Goal: Contribute content: Contribute content

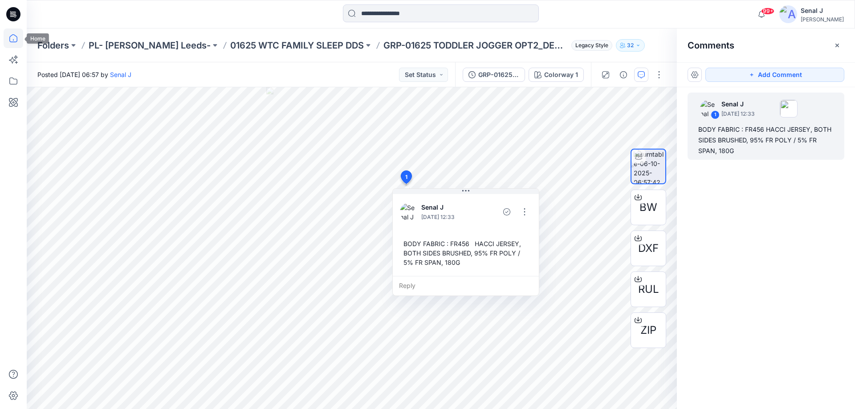
click at [12, 38] on icon at bounding box center [14, 38] width 20 height 20
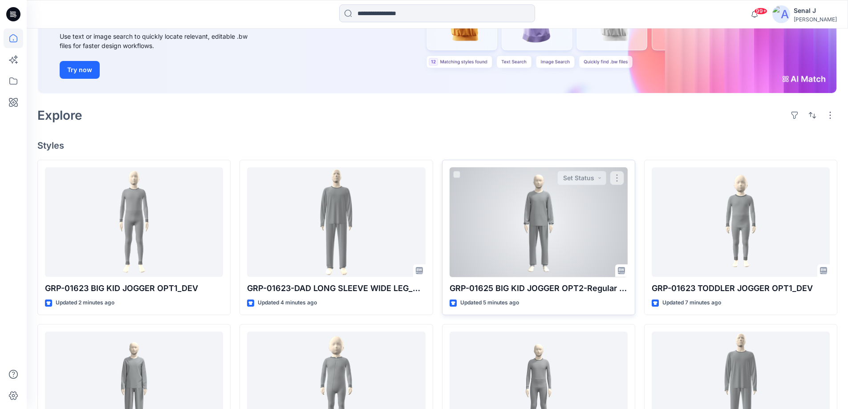
scroll to position [178, 0]
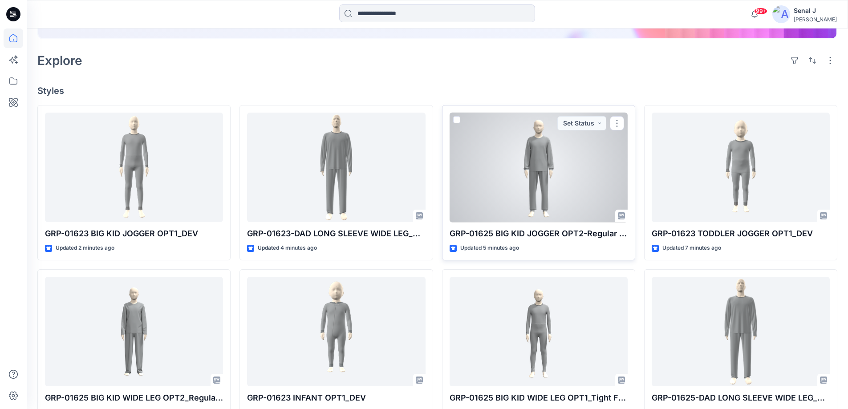
click at [548, 171] on div at bounding box center [539, 168] width 178 height 110
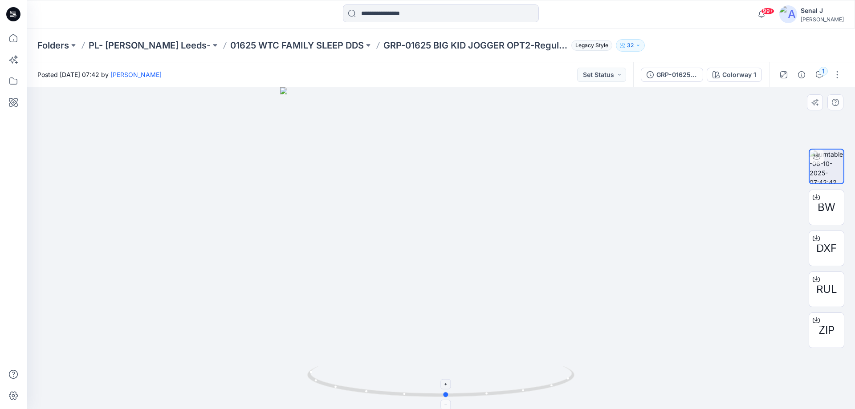
drag, startPoint x: 553, startPoint y: 387, endPoint x: 559, endPoint y: 369, distance: 19.0
click at [559, 369] on icon at bounding box center [441, 382] width 269 height 33
click at [13, 35] on icon at bounding box center [14, 38] width 20 height 20
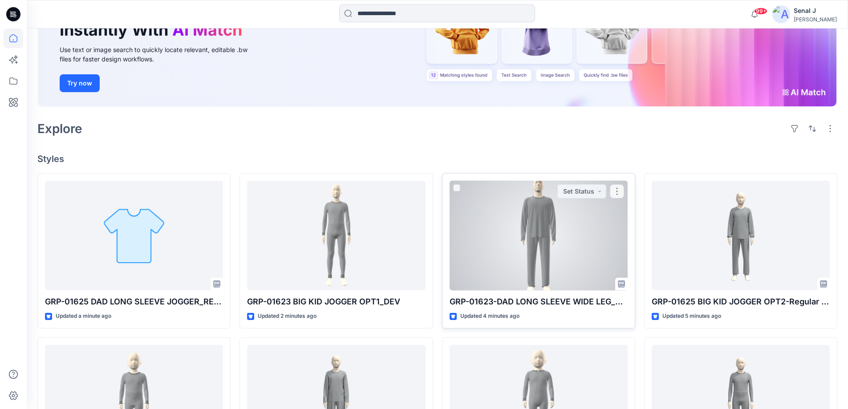
scroll to position [178, 0]
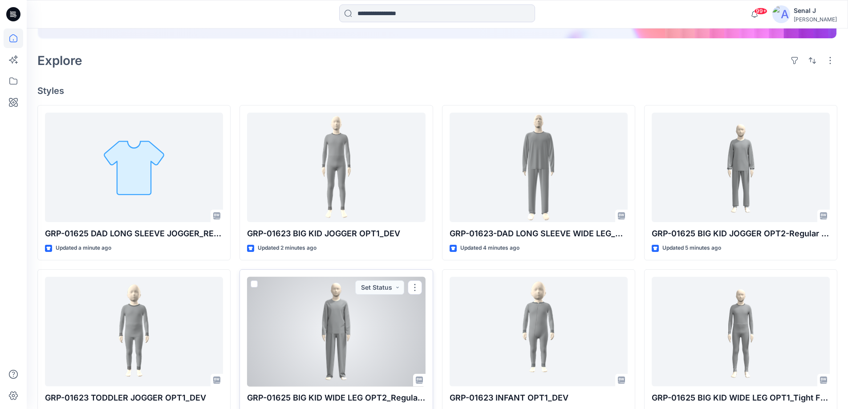
click at [325, 325] on div at bounding box center [336, 332] width 178 height 110
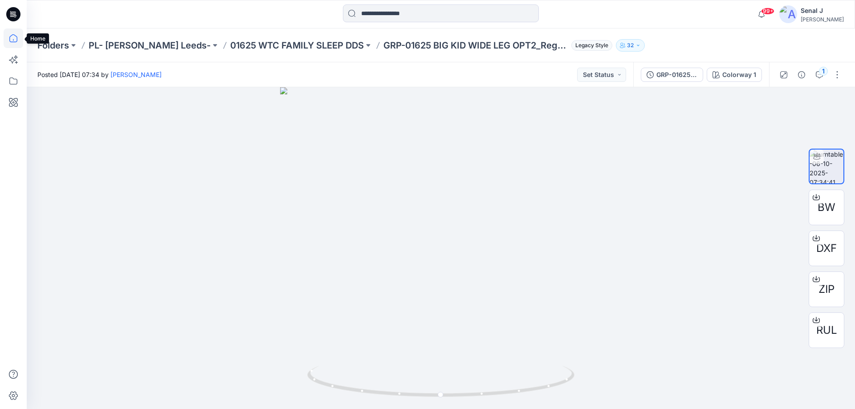
click at [14, 35] on icon at bounding box center [13, 38] width 8 height 8
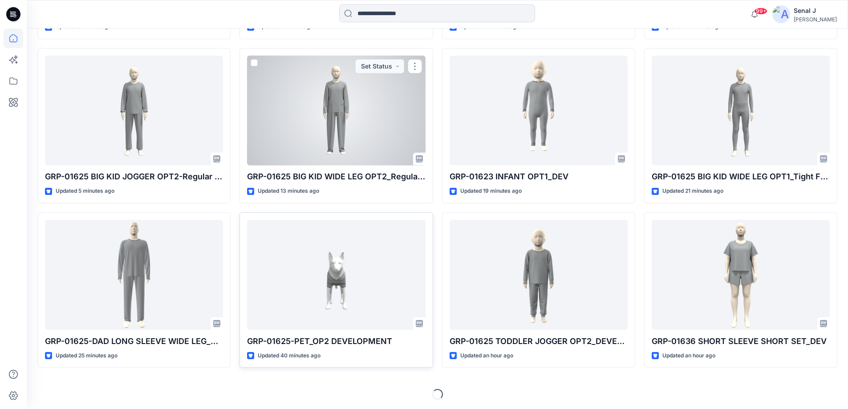
scroll to position [401, 0]
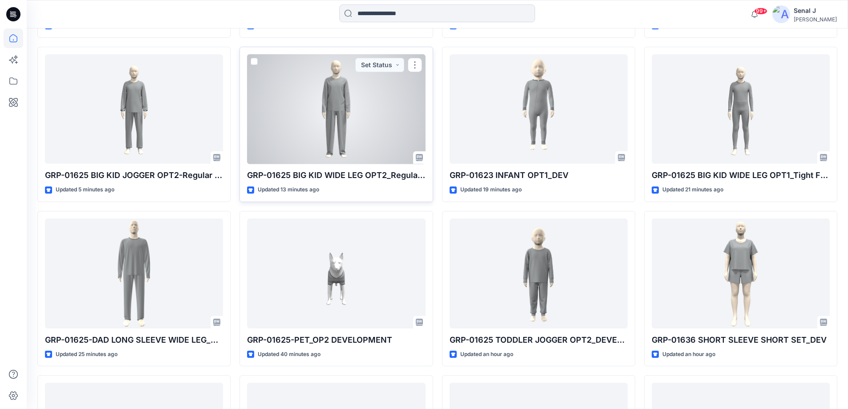
click at [302, 134] on div at bounding box center [336, 109] width 178 height 110
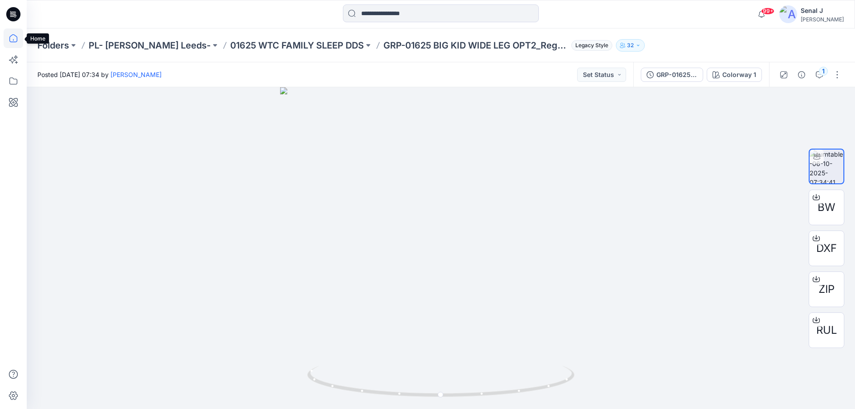
click at [6, 41] on icon at bounding box center [14, 38] width 20 height 20
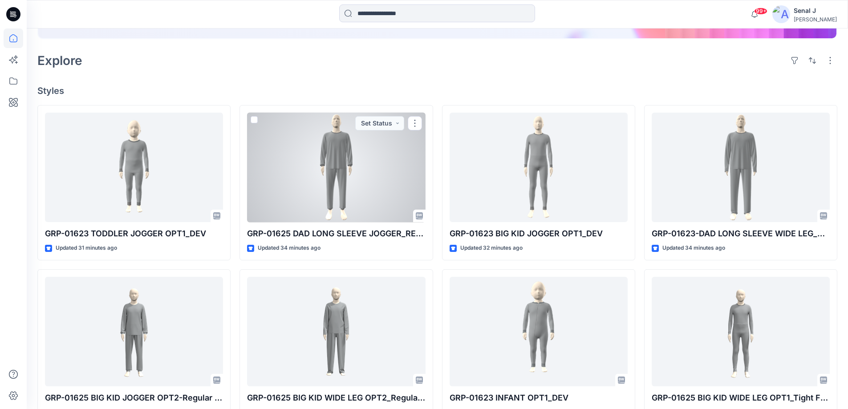
scroll to position [119, 0]
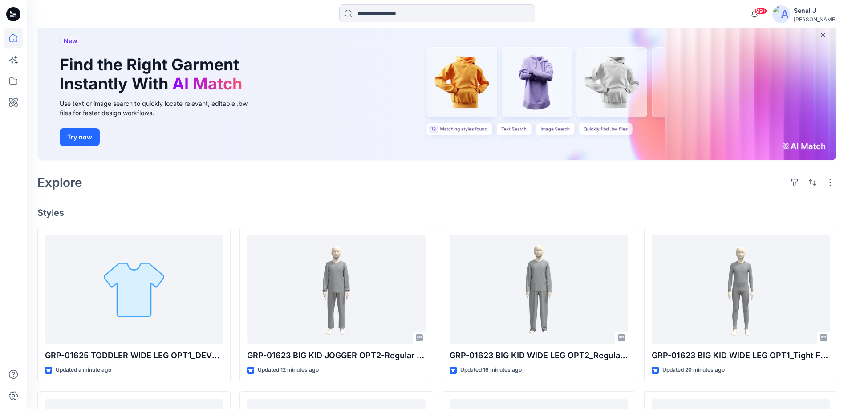
scroll to position [119, 0]
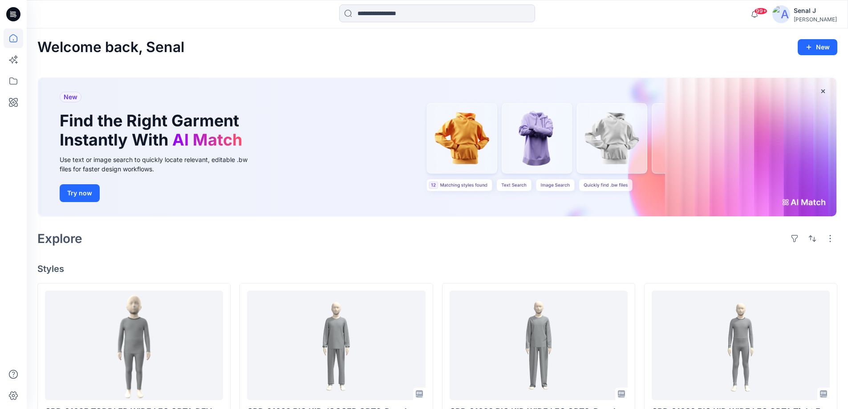
scroll to position [59, 0]
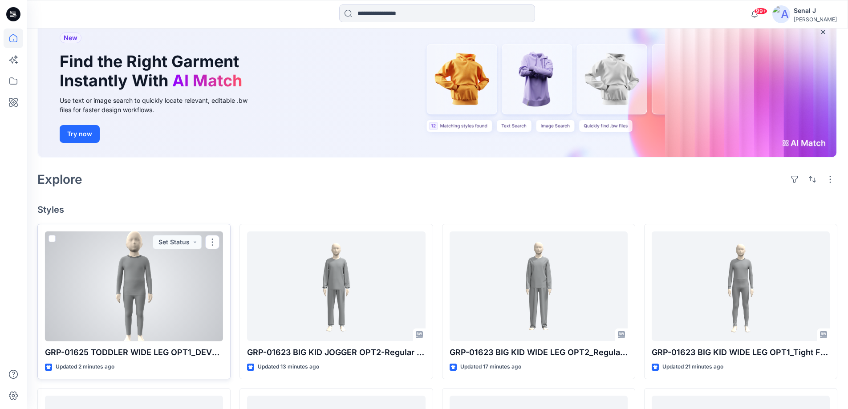
click at [148, 285] on div at bounding box center [134, 287] width 178 height 110
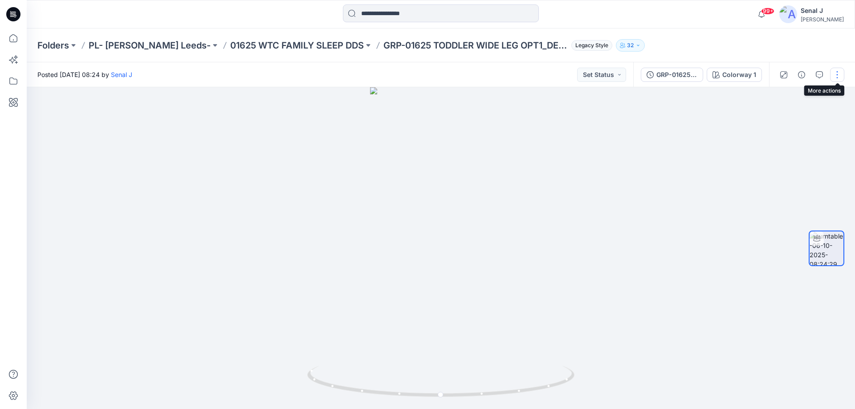
click at [836, 76] on button "button" at bounding box center [837, 75] width 14 height 14
click at [789, 96] on button "Edit" at bounding box center [800, 95] width 82 height 16
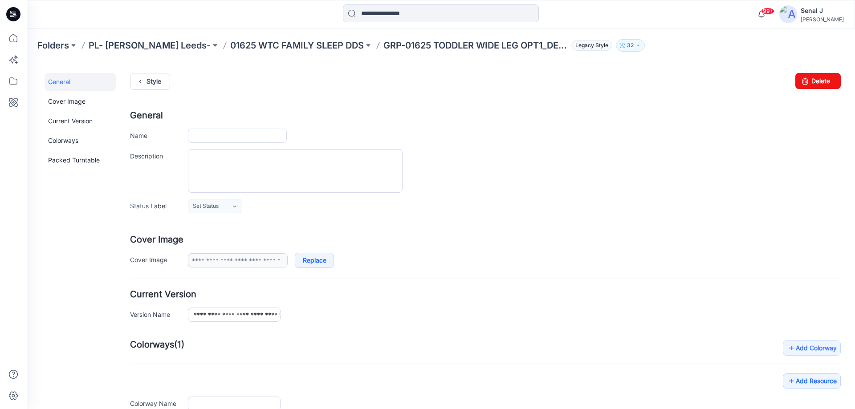
type input "**********"
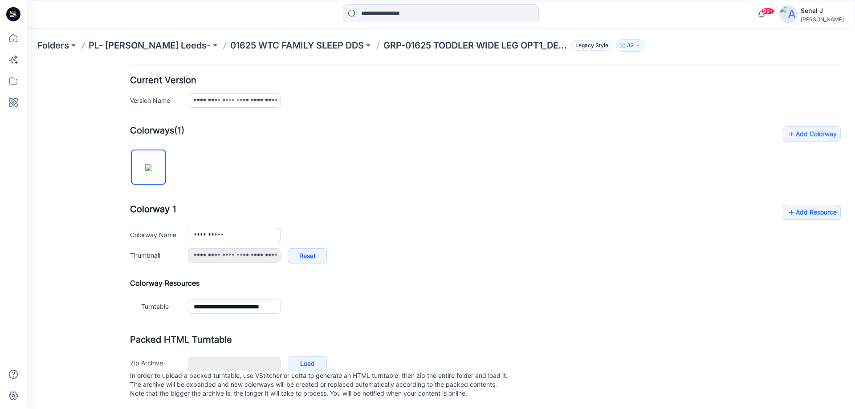
scroll to position [224, 0]
click at [805, 204] on link "Add Resource" at bounding box center [812, 211] width 58 height 15
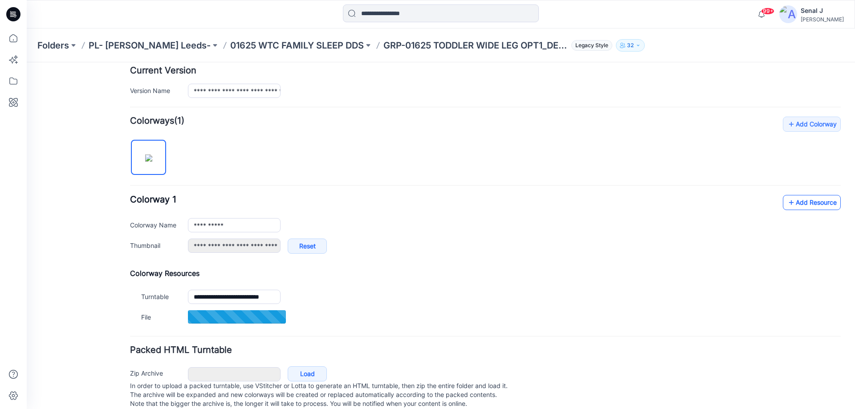
click at [804, 202] on link "Add Resource" at bounding box center [812, 202] width 58 height 15
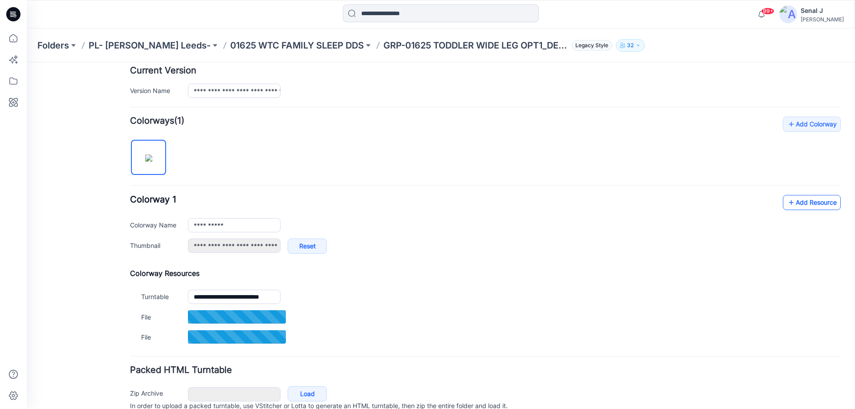
click at [819, 202] on link "Add Resource" at bounding box center [812, 202] width 58 height 15
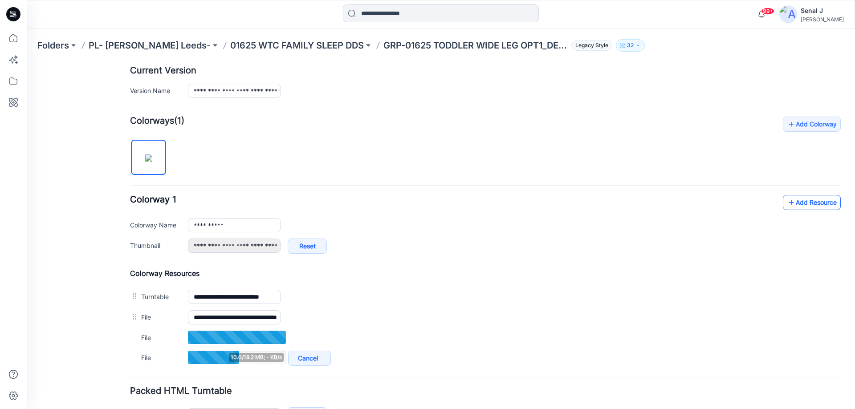
click at [796, 203] on link "Add Resource" at bounding box center [812, 202] width 58 height 15
click at [791, 202] on link "Add Resource" at bounding box center [812, 202] width 58 height 15
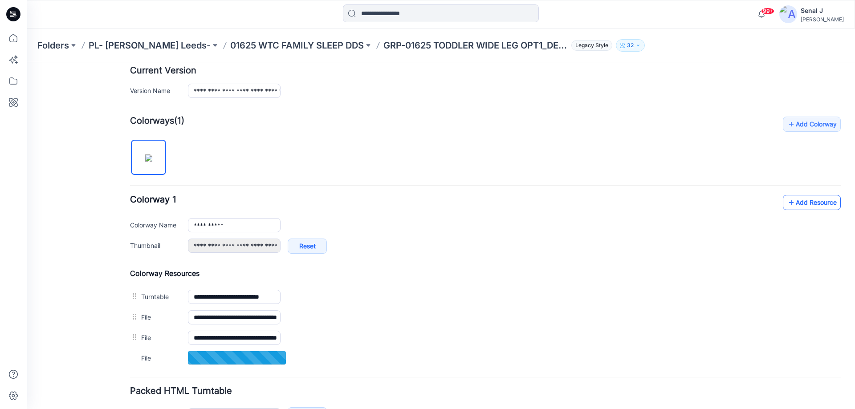
click at [808, 199] on link "Add Resource" at bounding box center [812, 202] width 58 height 15
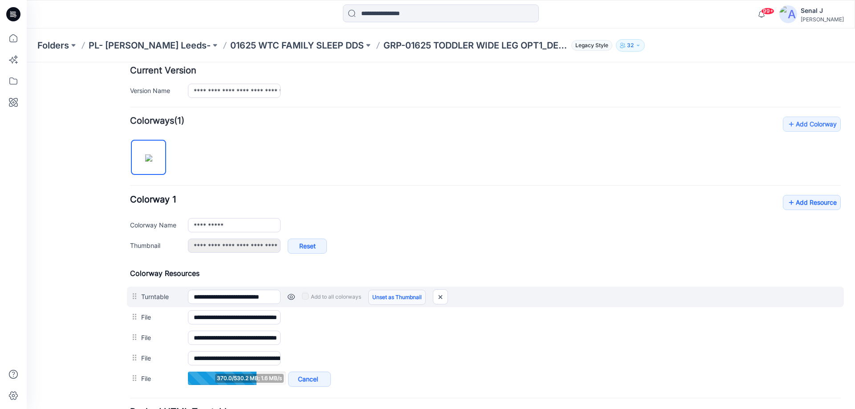
click at [425, 291] on link "Unset as Thumbnail" at bounding box center [396, 297] width 57 height 15
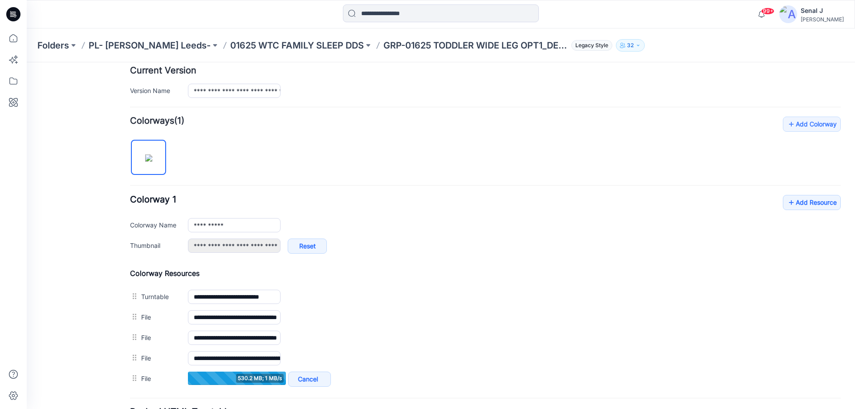
type input "**********"
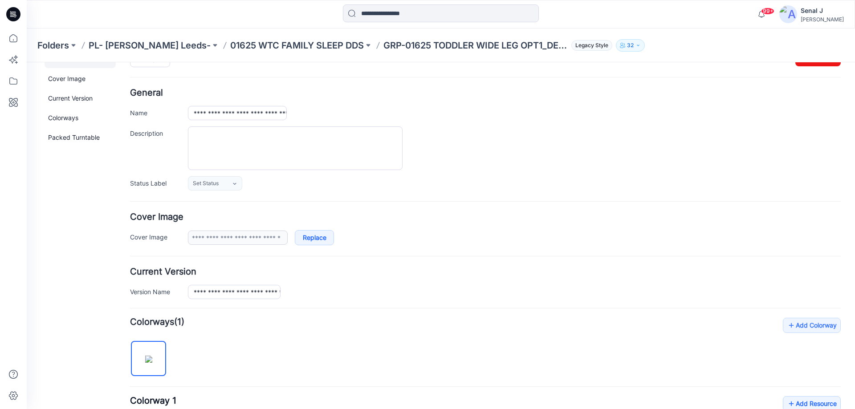
scroll to position [0, 0]
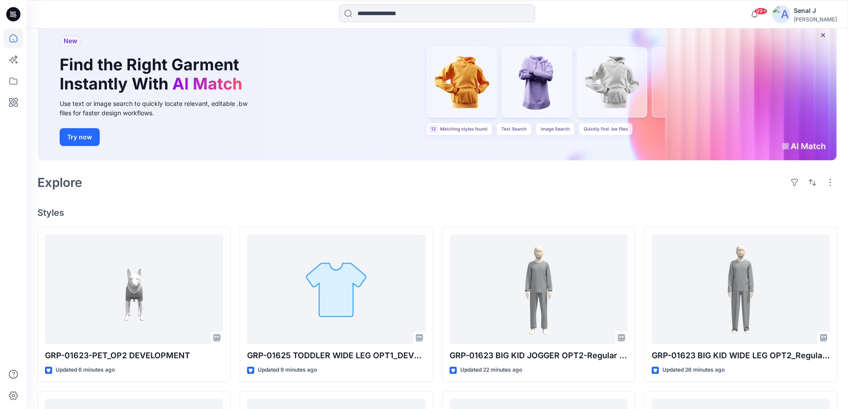
scroll to position [119, 0]
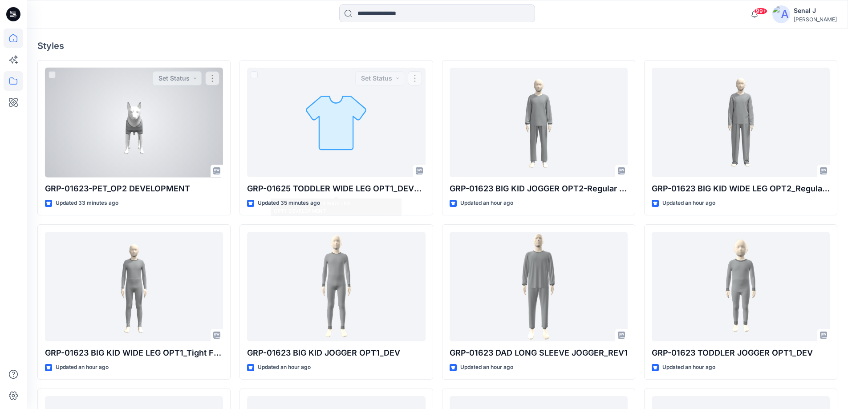
scroll to position [223, 0]
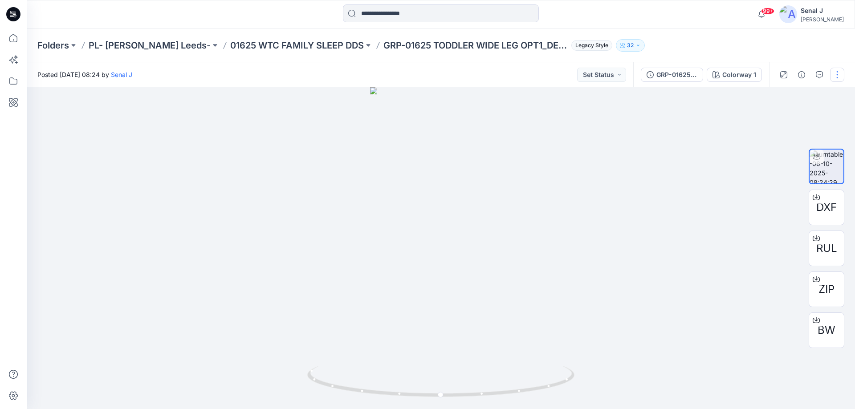
click at [837, 78] on button "button" at bounding box center [837, 75] width 14 height 14
click at [791, 95] on button "Edit" at bounding box center [800, 95] width 82 height 16
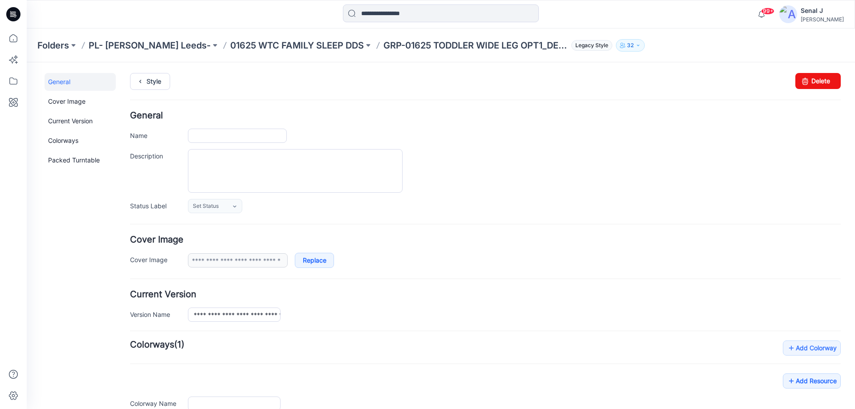
type input "**********"
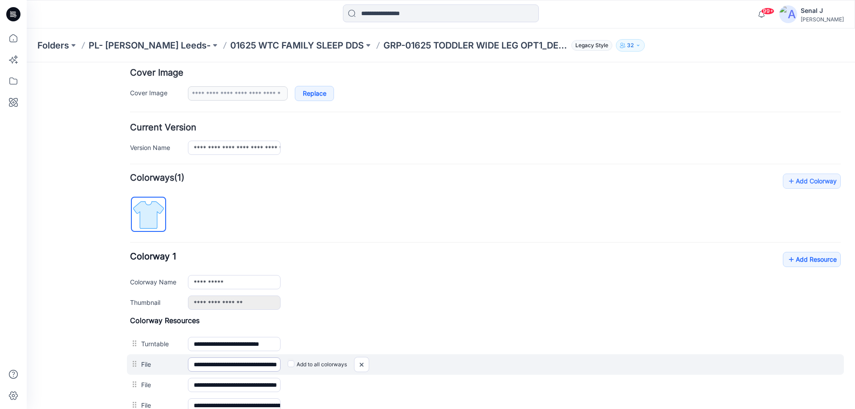
scroll to position [237, 0]
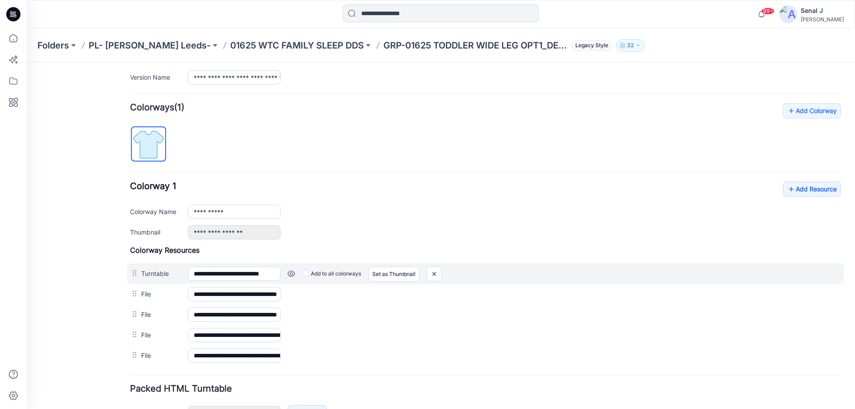
click at [292, 274] on link at bounding box center [291, 273] width 7 height 7
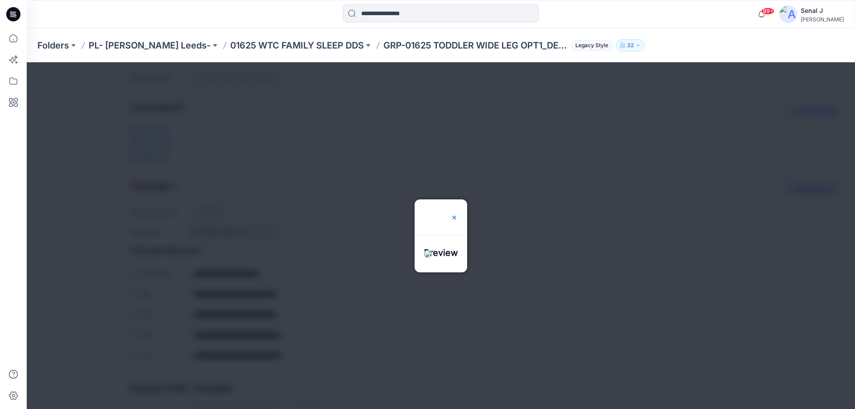
click at [458, 214] on img at bounding box center [454, 217] width 7 height 7
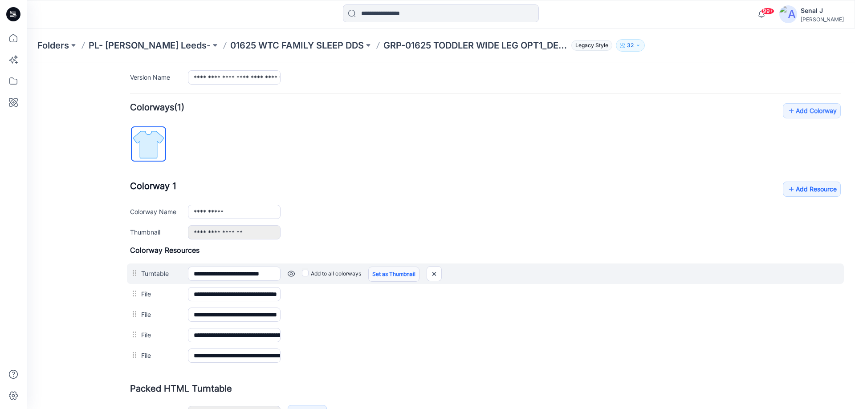
click at [395, 274] on link "Set as Thumbnail" at bounding box center [393, 274] width 51 height 15
type input "**********"
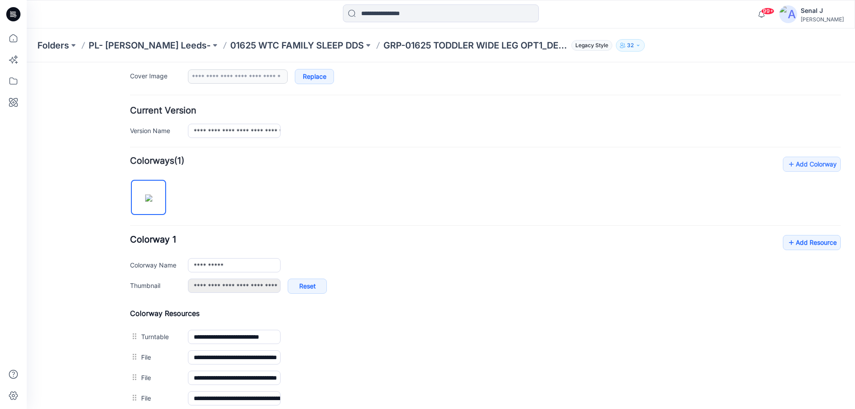
scroll to position [0, 0]
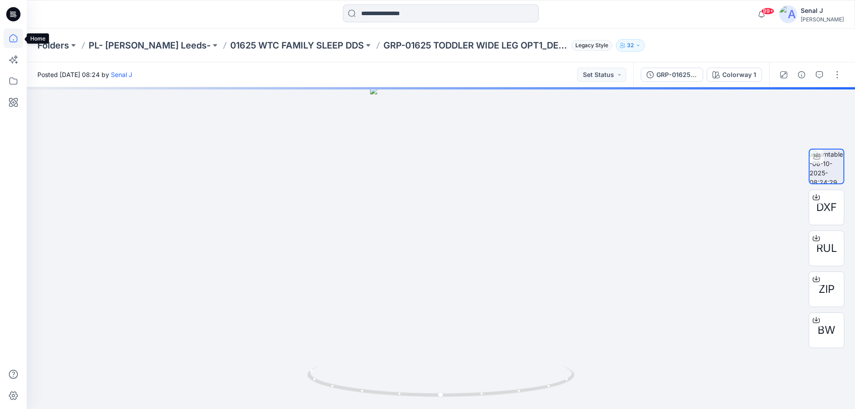
click at [16, 41] on icon at bounding box center [14, 38] width 20 height 20
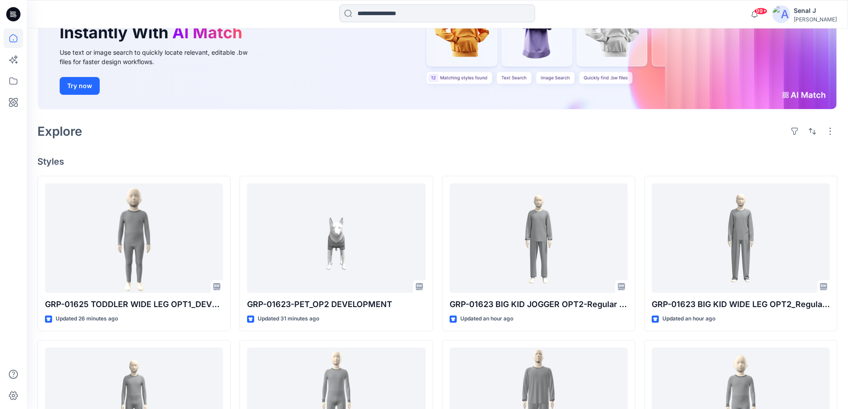
scroll to position [45, 0]
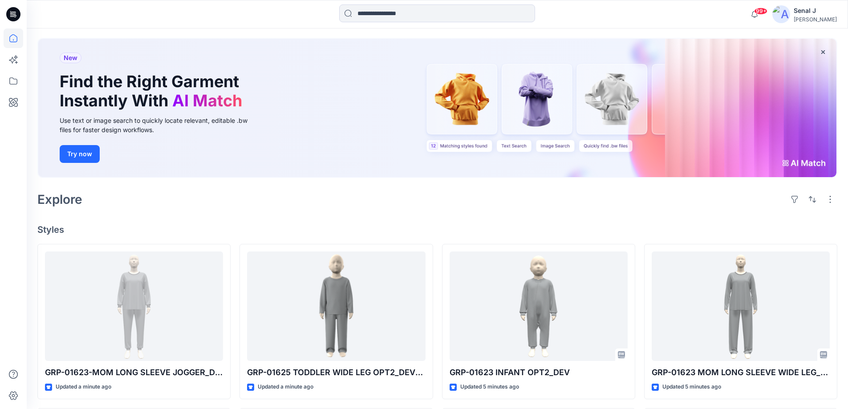
scroll to position [59, 0]
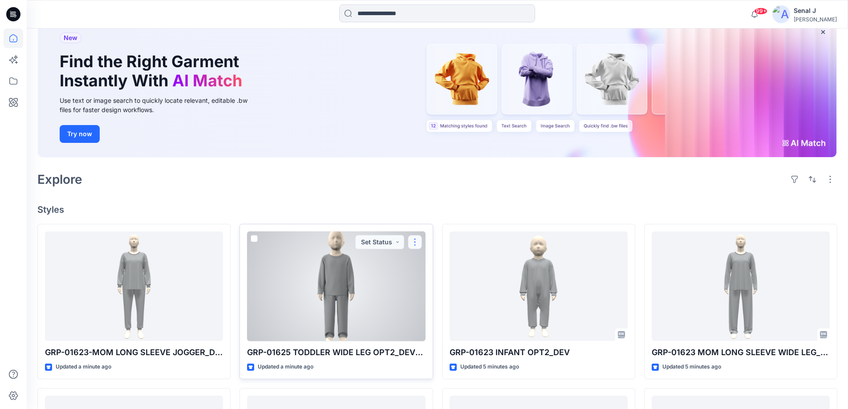
click at [415, 243] on button "button" at bounding box center [415, 242] width 14 height 14
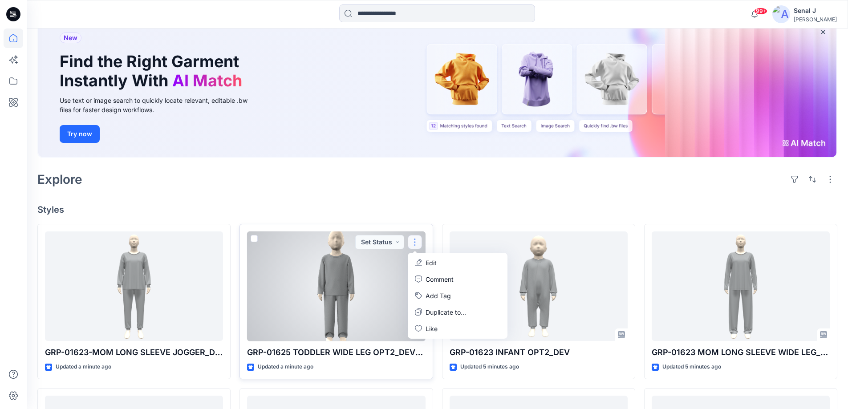
click at [480, 263] on button "Edit" at bounding box center [458, 263] width 96 height 16
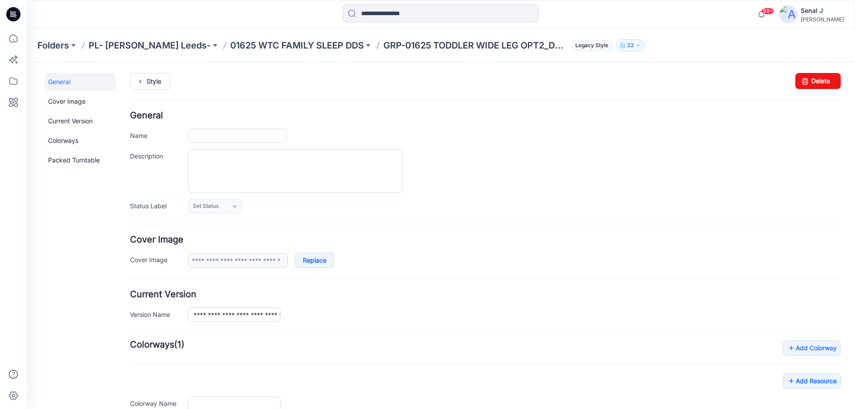
type input "**********"
drag, startPoint x: 813, startPoint y: 85, endPoint x: 485, endPoint y: 104, distance: 328.2
click at [813, 85] on link "Delete" at bounding box center [817, 81] width 45 height 16
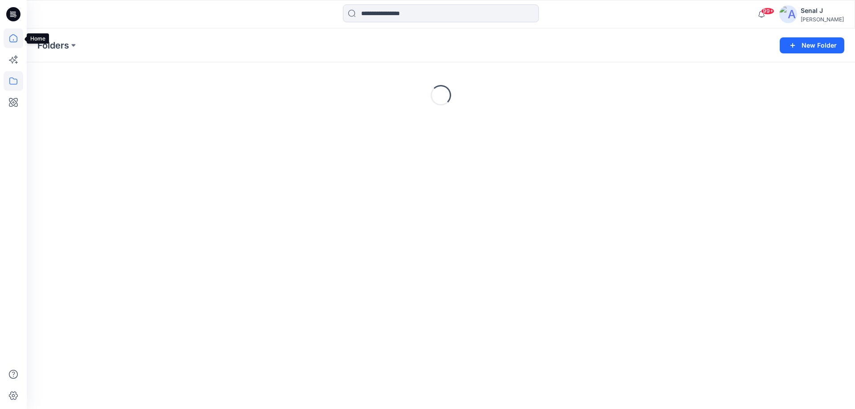
click at [15, 41] on icon at bounding box center [14, 38] width 20 height 20
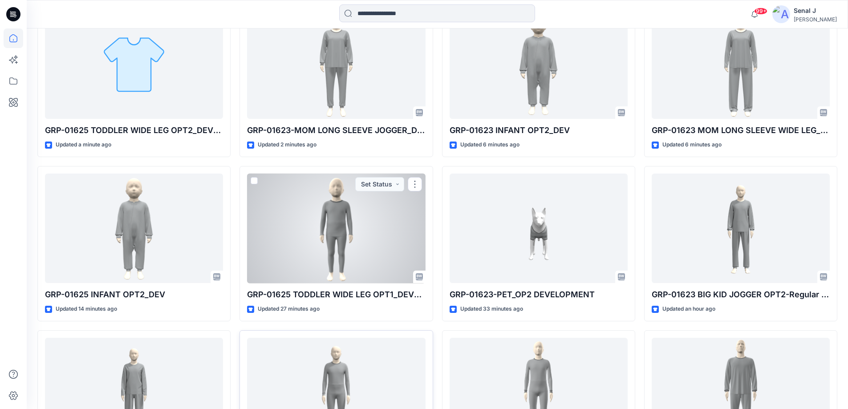
scroll to position [297, 0]
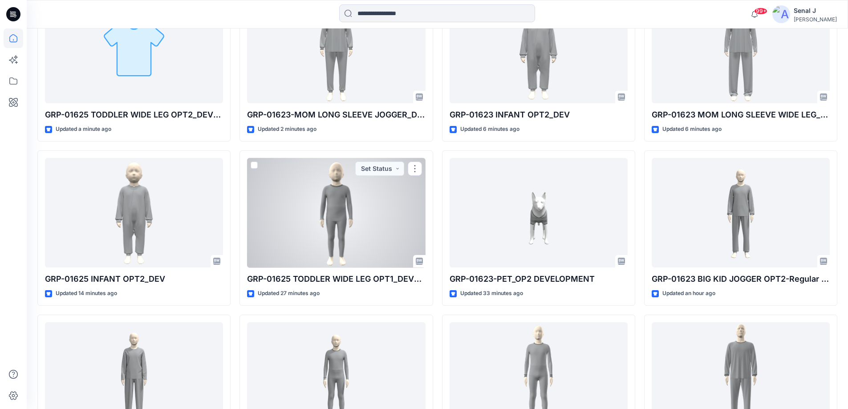
click at [333, 202] on div at bounding box center [336, 213] width 178 height 110
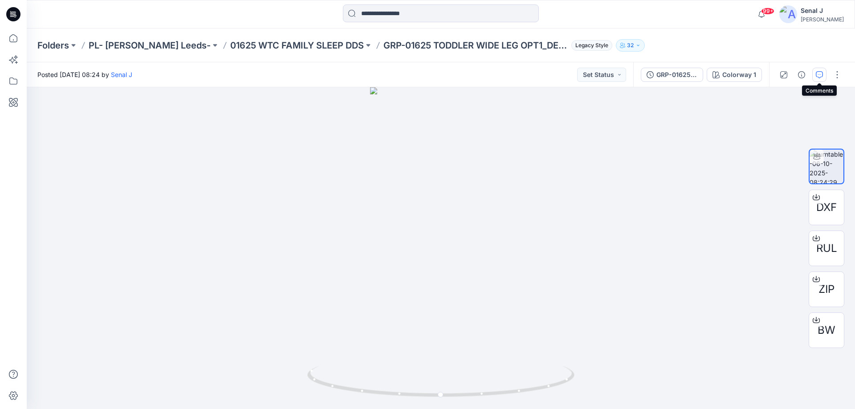
click at [820, 75] on icon "button" at bounding box center [819, 74] width 7 height 7
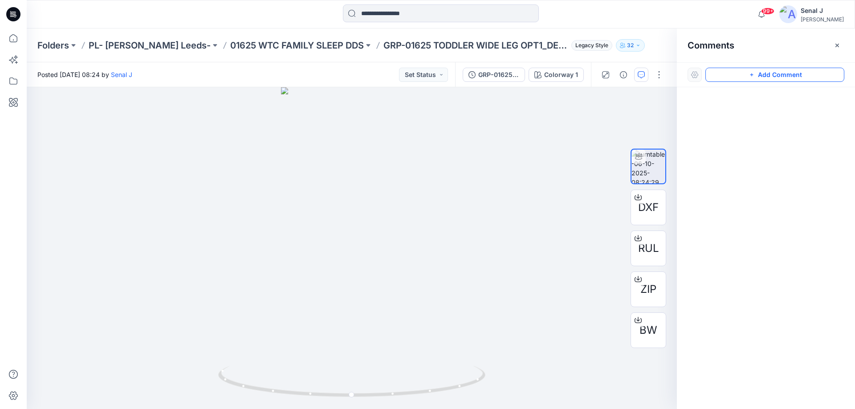
click at [787, 77] on button "Add Comment" at bounding box center [774, 75] width 139 height 14
click at [419, 171] on div "1" at bounding box center [352, 248] width 650 height 322
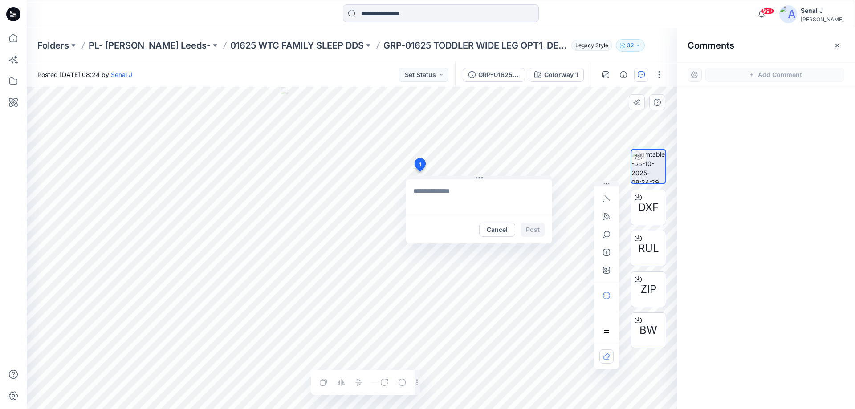
type textarea "**********"
click at [539, 228] on button "Post" at bounding box center [532, 230] width 24 height 14
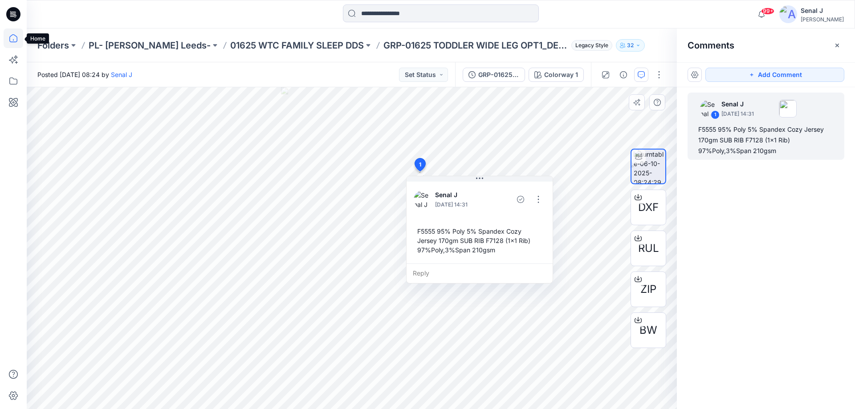
click at [15, 35] on icon at bounding box center [14, 38] width 20 height 20
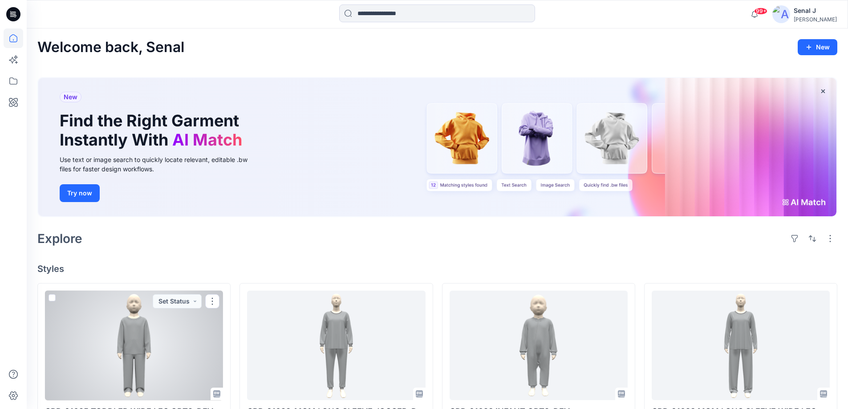
click at [152, 342] on div at bounding box center [134, 346] width 178 height 110
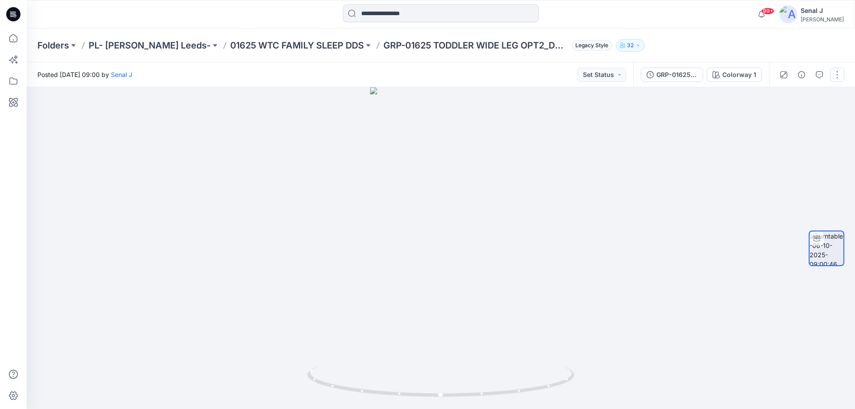
click at [837, 71] on button "button" at bounding box center [837, 75] width 14 height 14
click at [785, 96] on p "Edit" at bounding box center [780, 95] width 11 height 9
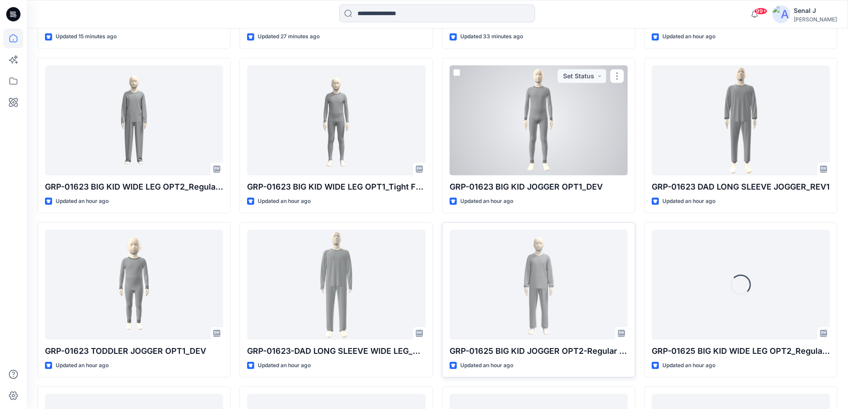
scroll to position [579, 0]
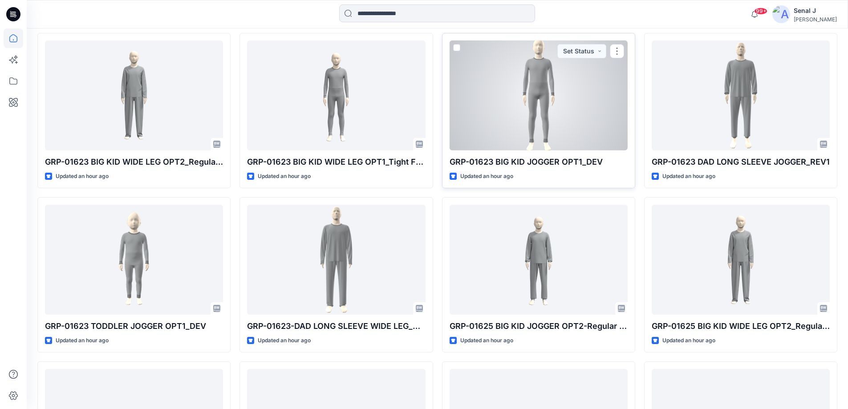
click at [538, 114] on div at bounding box center [539, 96] width 178 height 110
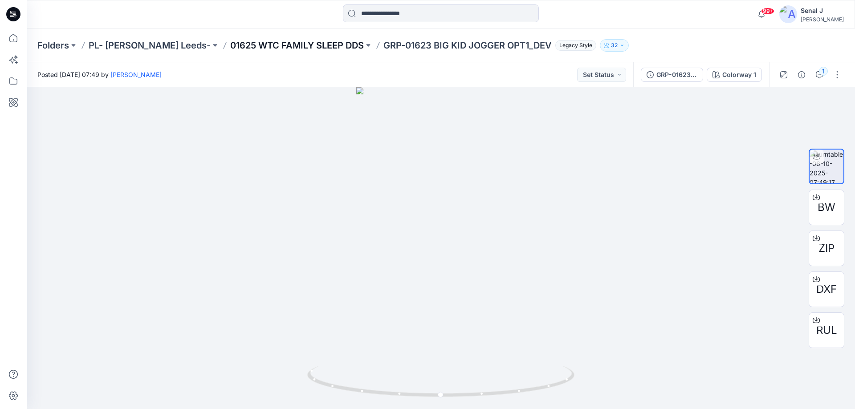
click at [241, 42] on p "01625 WTC FAMILY SLEEP DDS" at bounding box center [297, 45] width 134 height 12
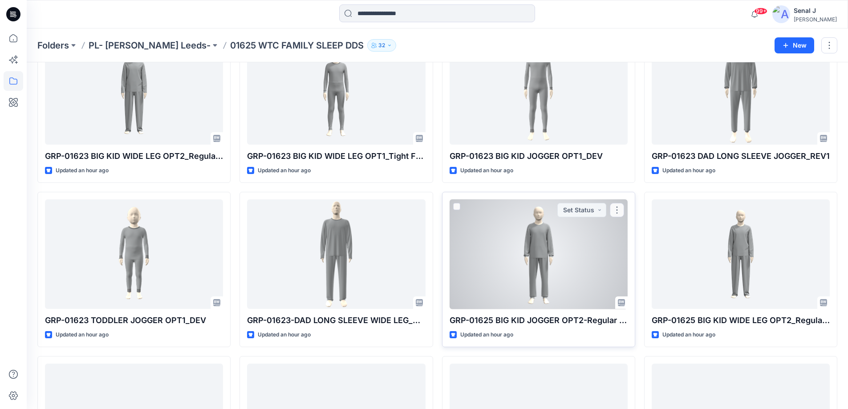
scroll to position [515, 0]
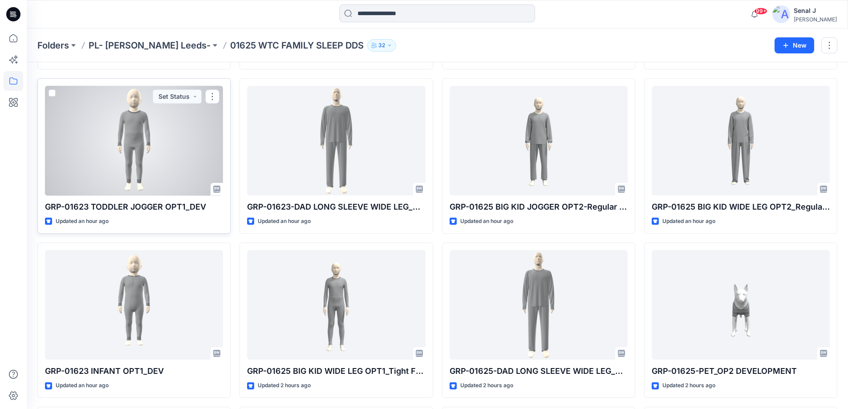
click at [123, 135] on div at bounding box center [134, 141] width 178 height 110
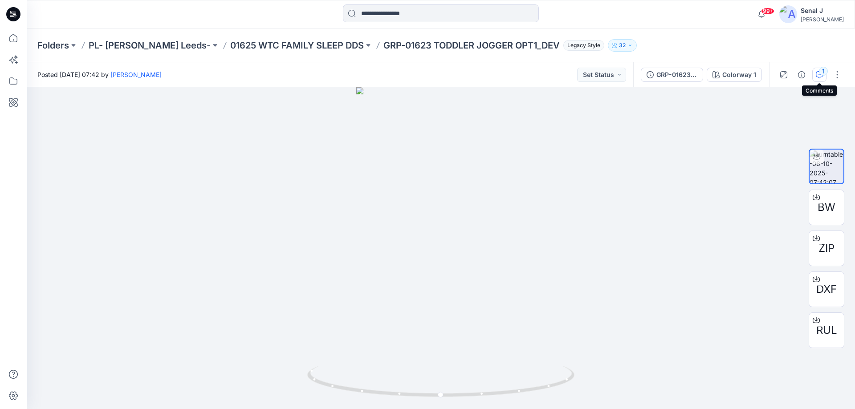
click at [823, 74] on div "1" at bounding box center [823, 71] width 9 height 9
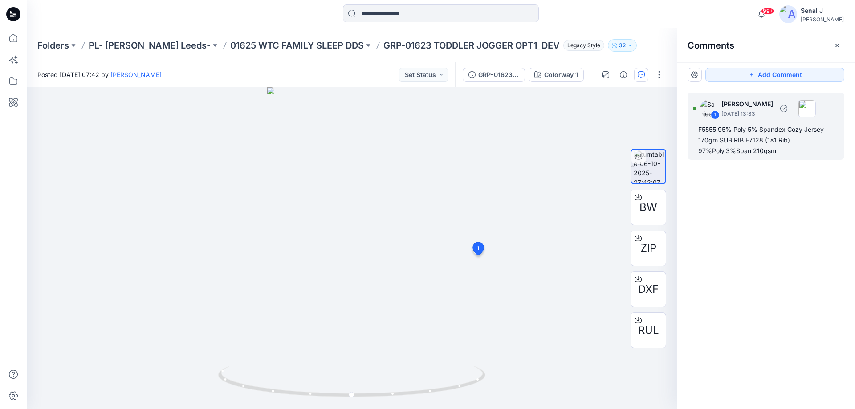
click at [736, 138] on div "F5555 95% Poly 5% Spandex Cozy Jersey 170gm SUB RIB F7128 (1x1 Rib) 97%Poly,3%S…" at bounding box center [765, 140] width 135 height 32
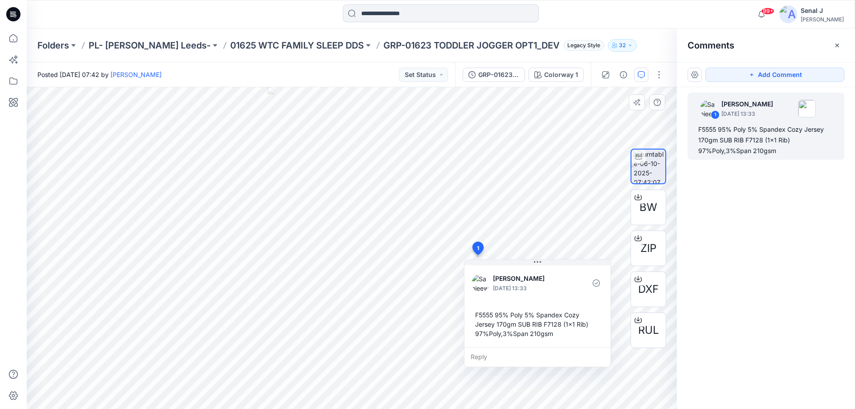
click at [481, 317] on div "F5555 95% Poly 5% Spandex Cozy Jersey 170gm SUB RIB F7128 (1x1 Rib) 97%Poly,3%S…" at bounding box center [538, 324] width 132 height 35
drag, startPoint x: 481, startPoint y: 317, endPoint x: 585, endPoint y: 337, distance: 105.3
click at [585, 337] on div "F5555 95% Poly 5% Spandex Cozy Jersey 170gm SUB RIB F7128 (1x1 Rib) 97%Poly,3%S…" at bounding box center [538, 324] width 132 height 35
copy div "F5555 95% Poly 5% Spandex Cozy Jersey 170gm SUB RIB F7128 (1x1 Rib) 97%Poly,3%S…"
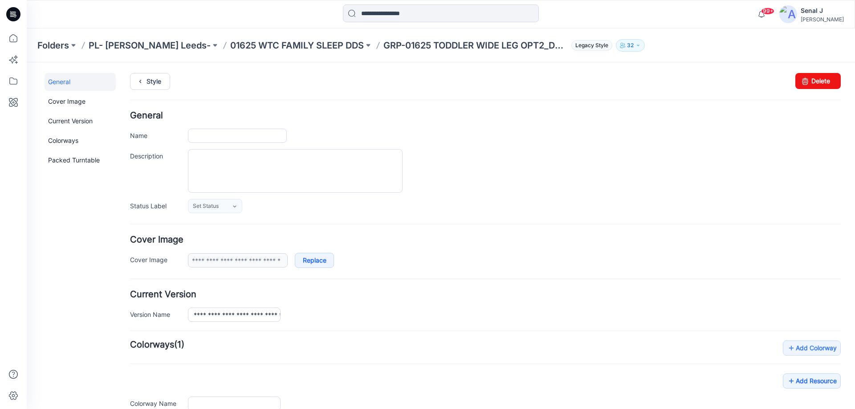
type input "**********"
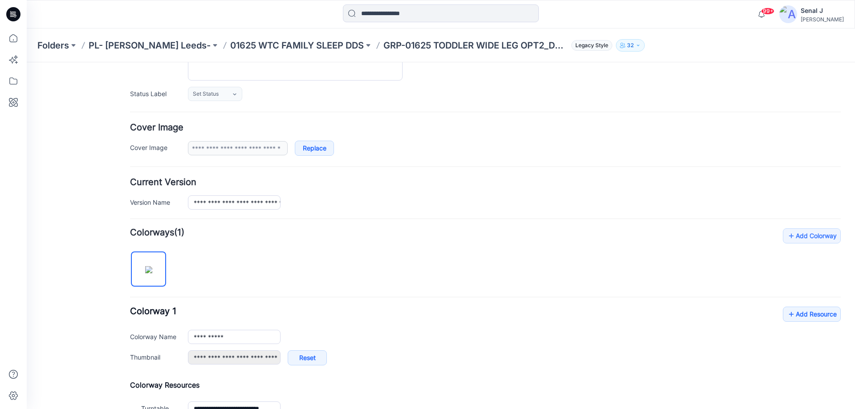
scroll to position [119, 0]
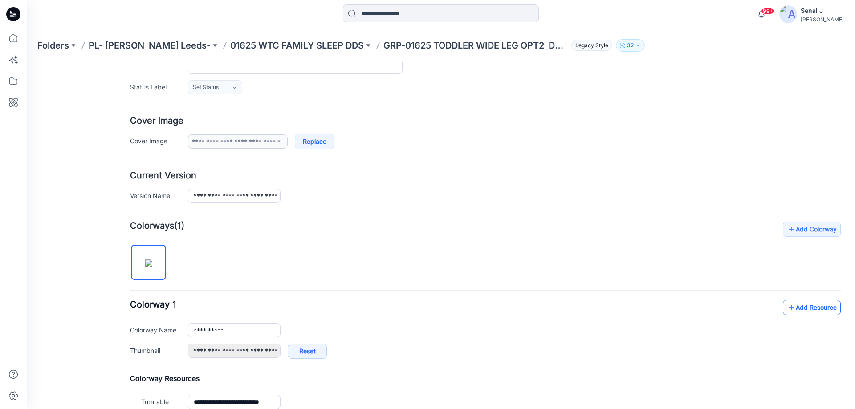
click at [815, 307] on link "Add Resource" at bounding box center [812, 307] width 58 height 15
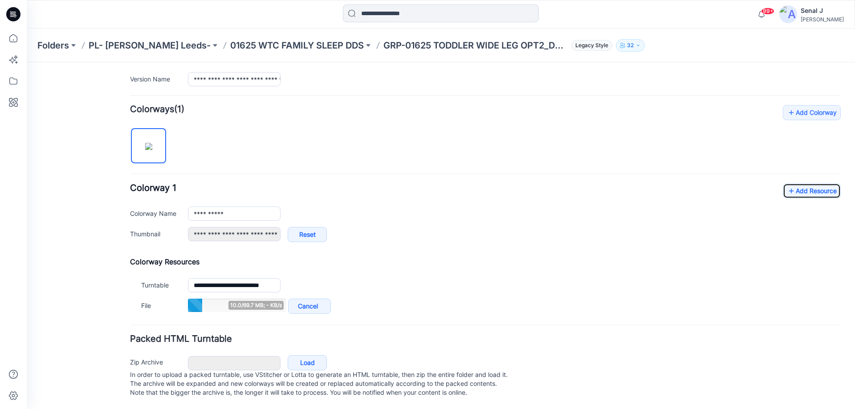
scroll to position [237, 0]
click at [793, 186] on link "Add Resource" at bounding box center [812, 190] width 58 height 15
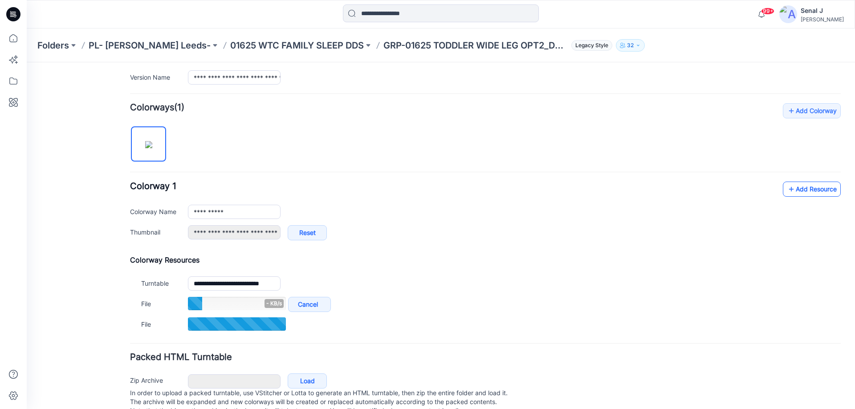
click at [804, 193] on link "Add Resource" at bounding box center [812, 189] width 58 height 15
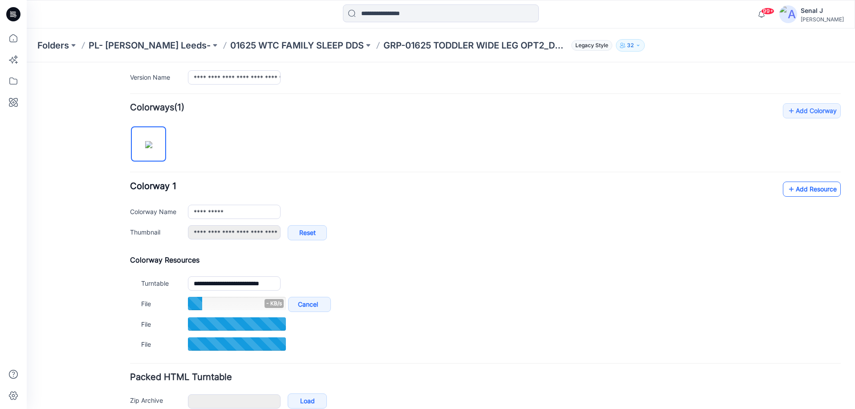
click at [794, 185] on link "Add Resource" at bounding box center [812, 189] width 58 height 15
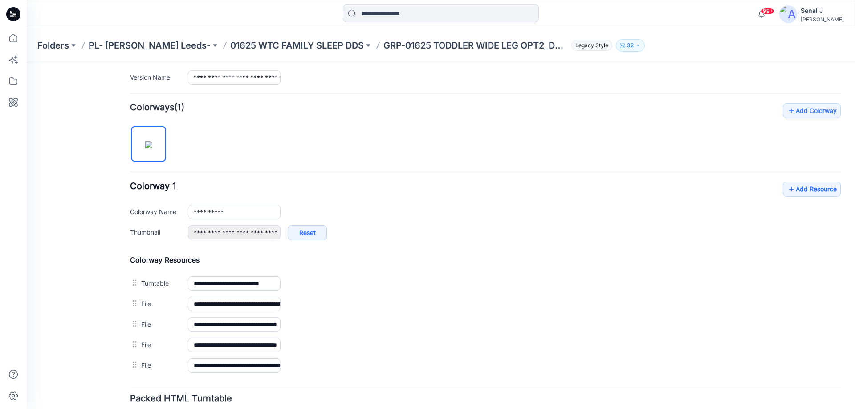
click at [652, 219] on div "**********" at bounding box center [514, 212] width 653 height 14
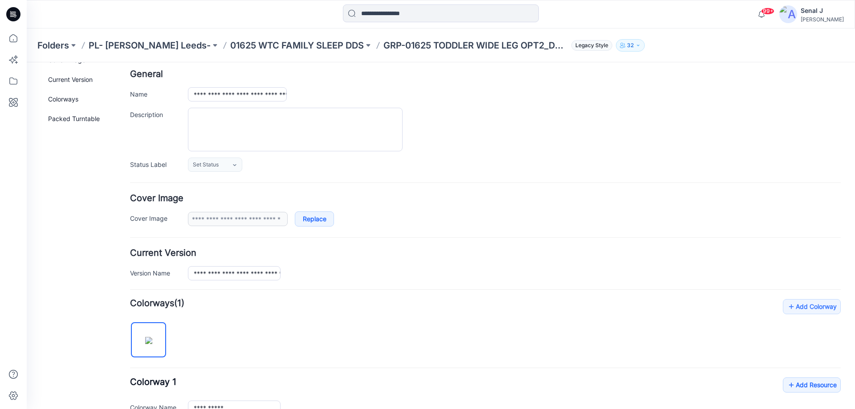
scroll to position [0, 0]
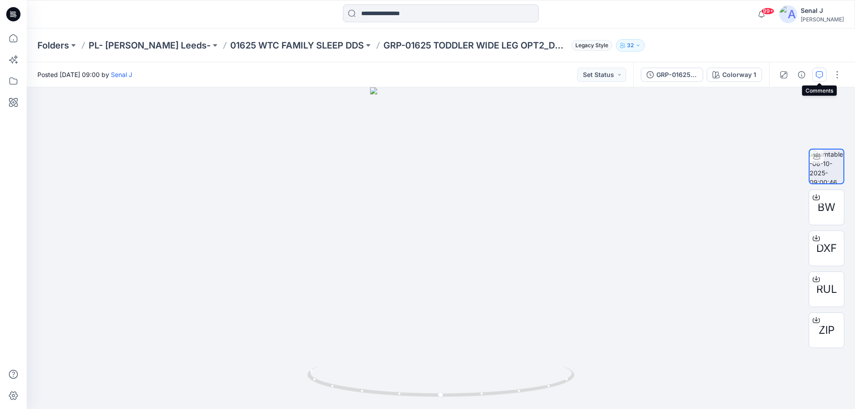
click at [821, 72] on icon "button" at bounding box center [819, 74] width 7 height 7
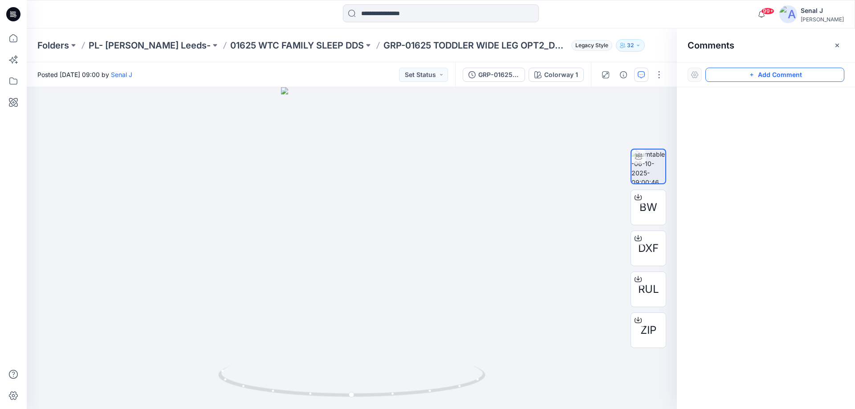
click at [777, 76] on button "Add Comment" at bounding box center [774, 75] width 139 height 14
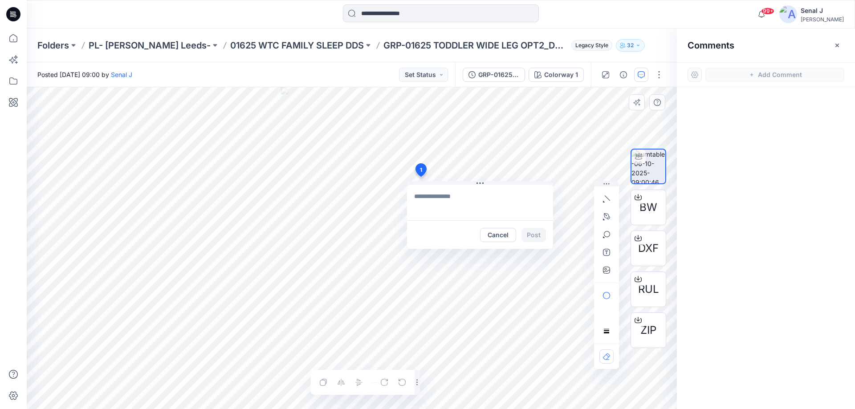
click at [420, 177] on div "1 Cancel Post Layer 1" at bounding box center [352, 248] width 650 height 322
drag, startPoint x: 415, startPoint y: 197, endPoint x: 437, endPoint y: 202, distance: 22.8
click at [415, 197] on textarea "**********" at bounding box center [480, 203] width 146 height 36
type textarea "**********"
click at [529, 234] on button "Post" at bounding box center [533, 235] width 24 height 14
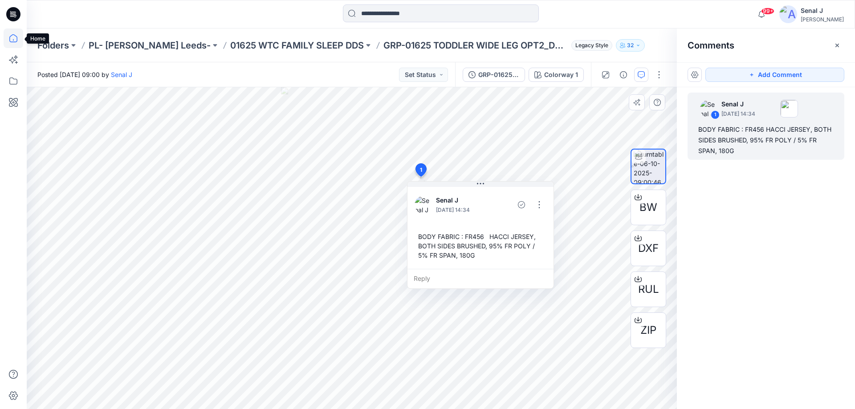
click at [16, 41] on icon at bounding box center [14, 38] width 20 height 20
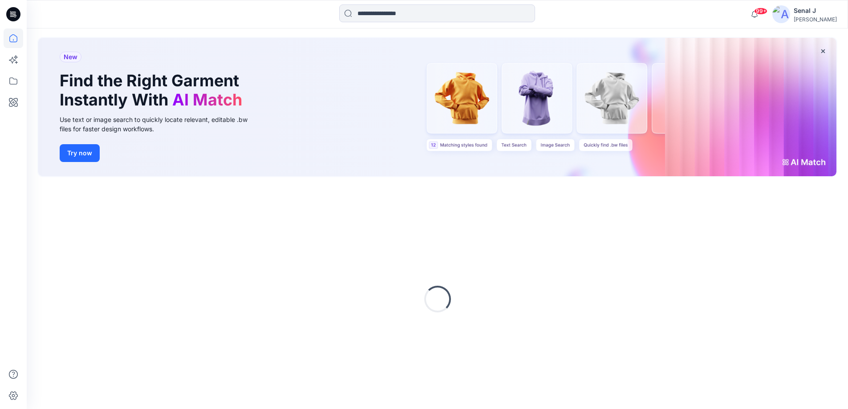
scroll to position [52, 0]
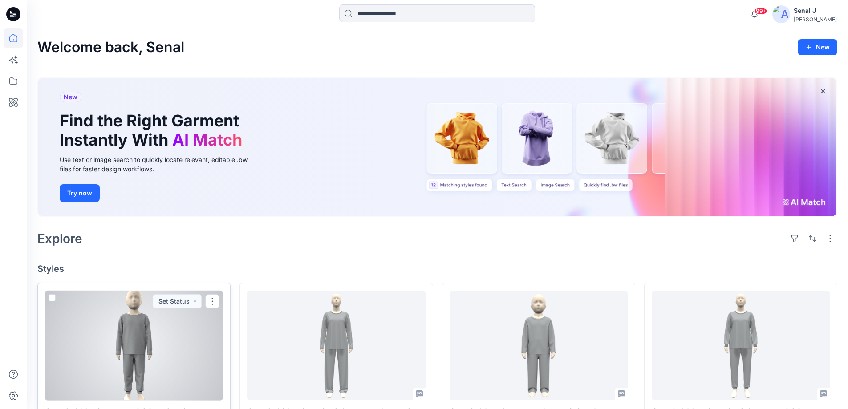
click at [105, 348] on div at bounding box center [134, 346] width 178 height 110
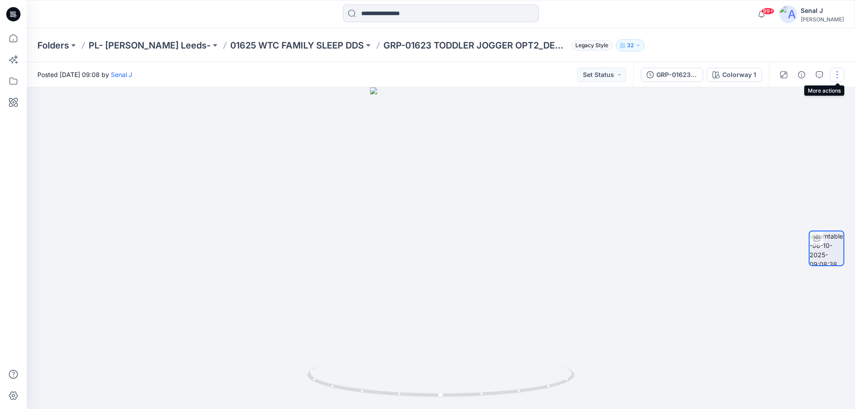
click at [837, 73] on button "button" at bounding box center [837, 75] width 14 height 14
click at [784, 95] on p "Edit" at bounding box center [780, 95] width 11 height 9
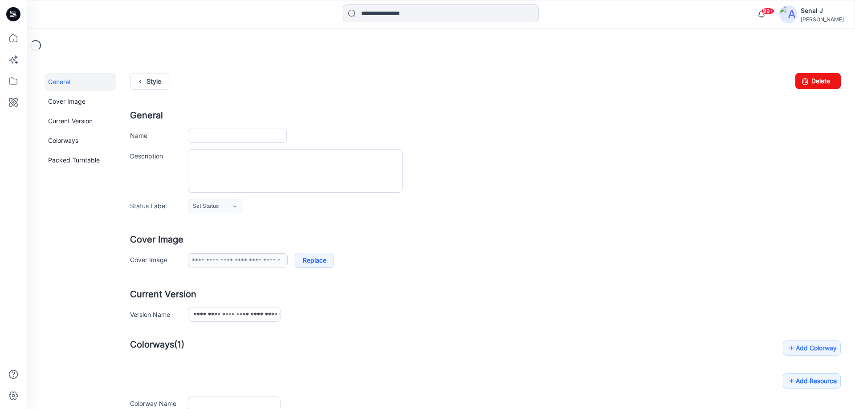
type input "**********"
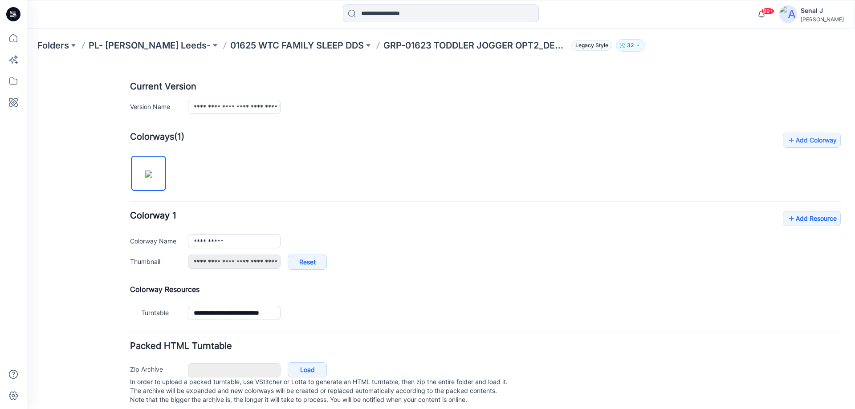
scroll to position [224, 0]
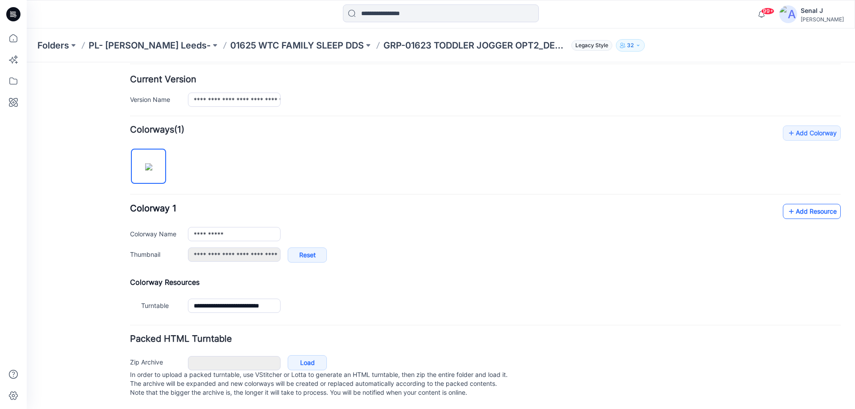
click at [808, 204] on link "Add Resource" at bounding box center [812, 211] width 58 height 15
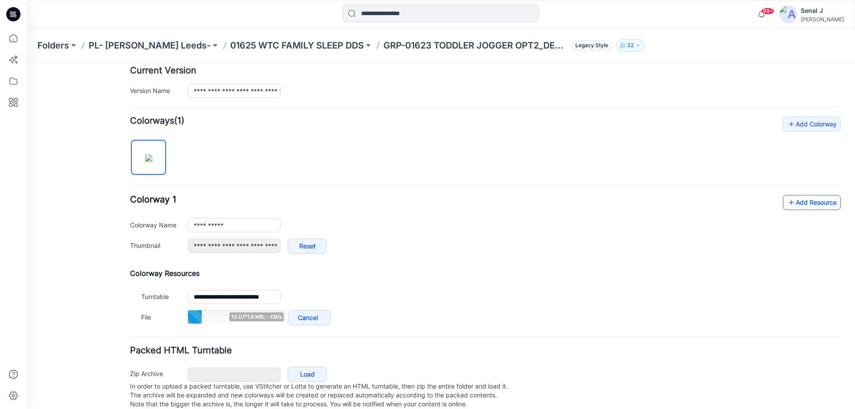
click at [790, 205] on link "Add Resource" at bounding box center [812, 202] width 58 height 15
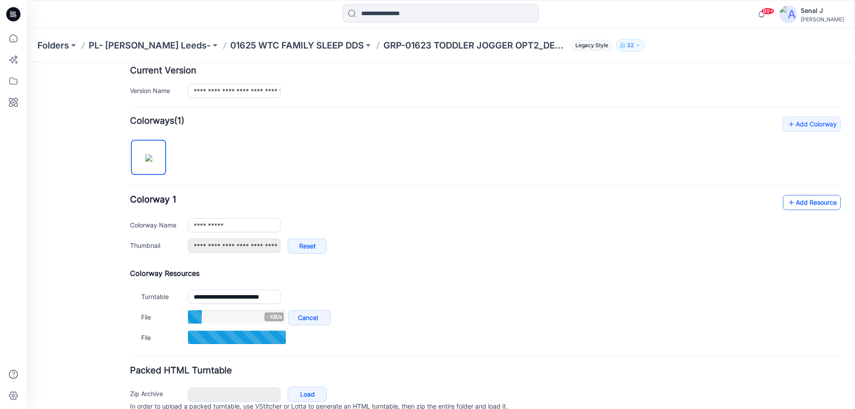
click at [811, 200] on link "Add Resource" at bounding box center [812, 202] width 58 height 15
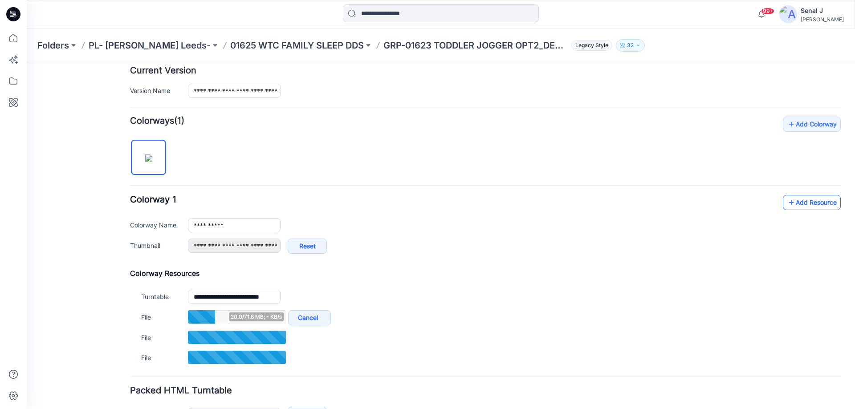
click at [787, 199] on icon at bounding box center [791, 202] width 9 height 14
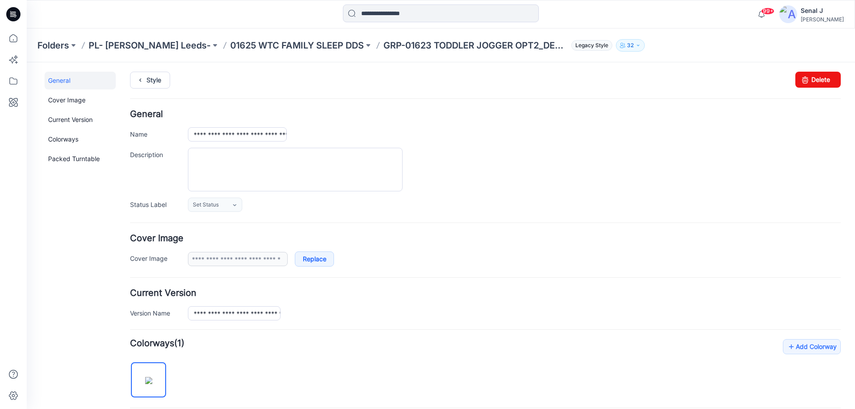
scroll to position [0, 0]
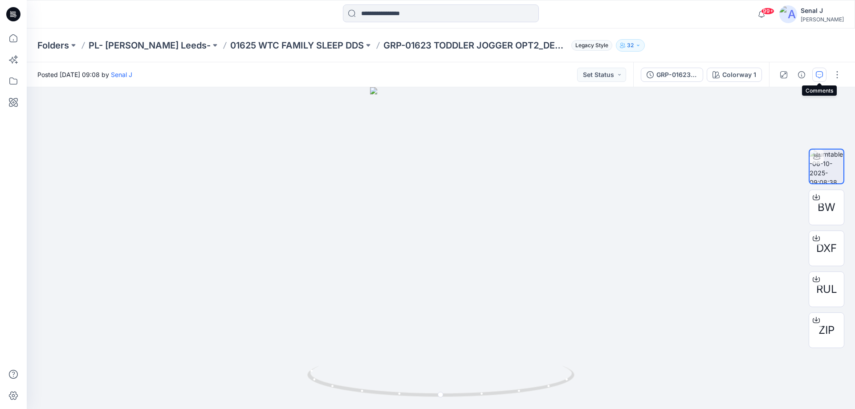
click at [820, 77] on icon "button" at bounding box center [819, 74] width 7 height 7
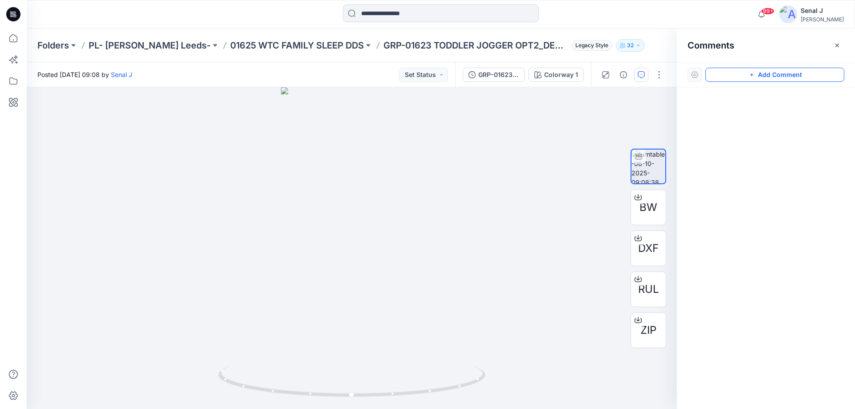
click at [749, 77] on icon "button" at bounding box center [751, 74] width 7 height 7
click at [418, 164] on div "1" at bounding box center [352, 248] width 650 height 322
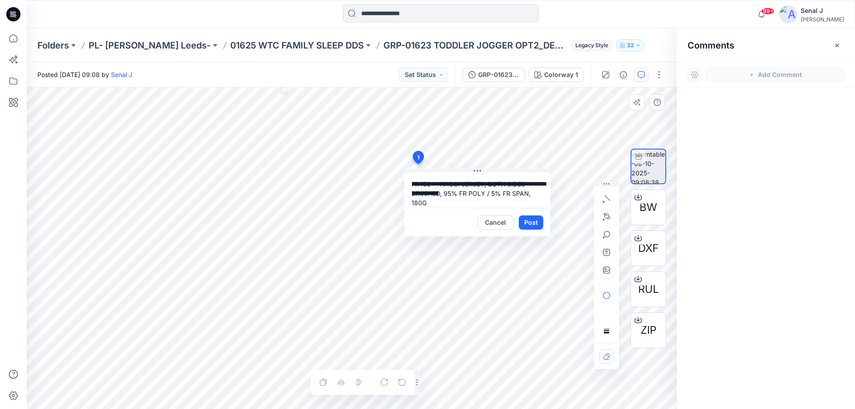
click at [411, 184] on textarea "**********" at bounding box center [477, 190] width 146 height 36
type textarea "**********"
click at [526, 221] on button "Post" at bounding box center [531, 222] width 24 height 14
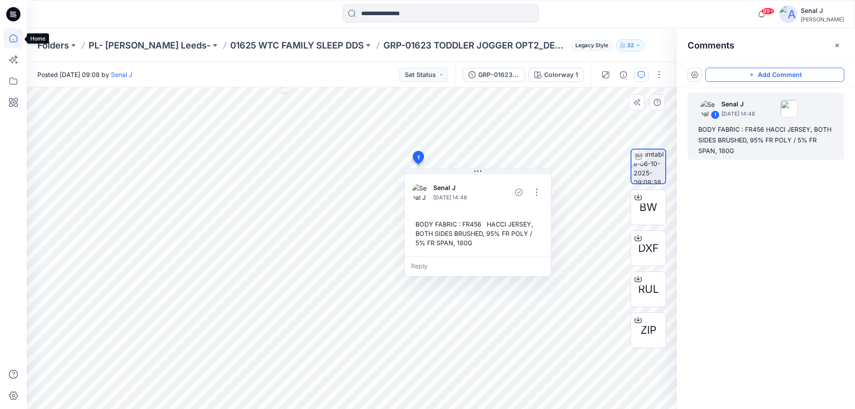
click at [13, 39] on icon at bounding box center [14, 38] width 20 height 20
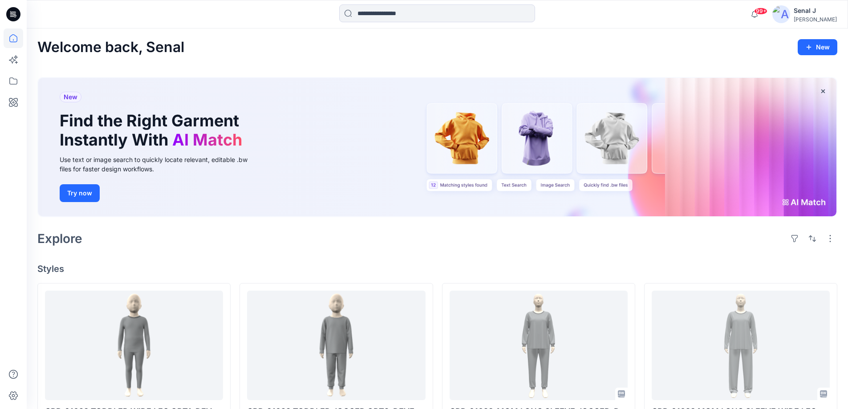
scroll to position [59, 0]
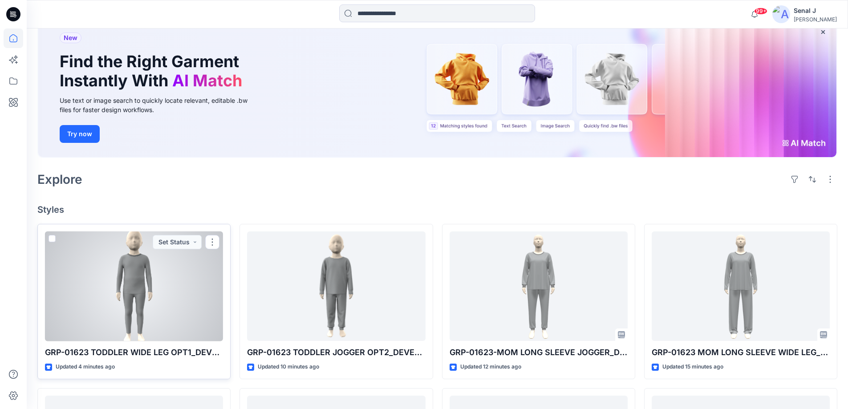
click at [132, 304] on div at bounding box center [134, 287] width 178 height 110
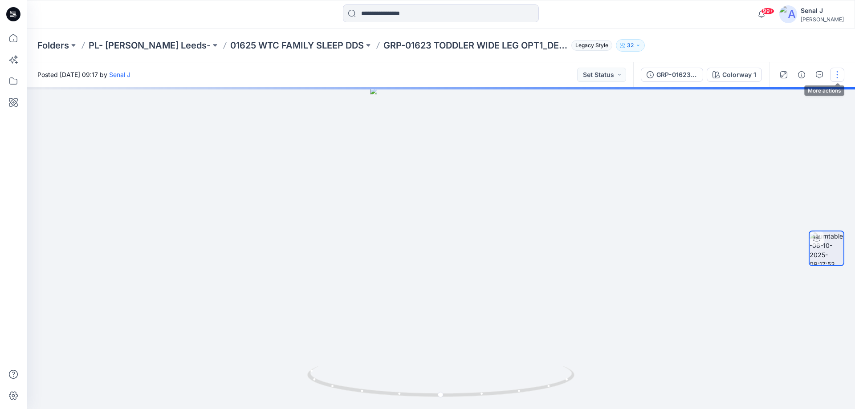
click at [838, 74] on button "button" at bounding box center [837, 75] width 14 height 14
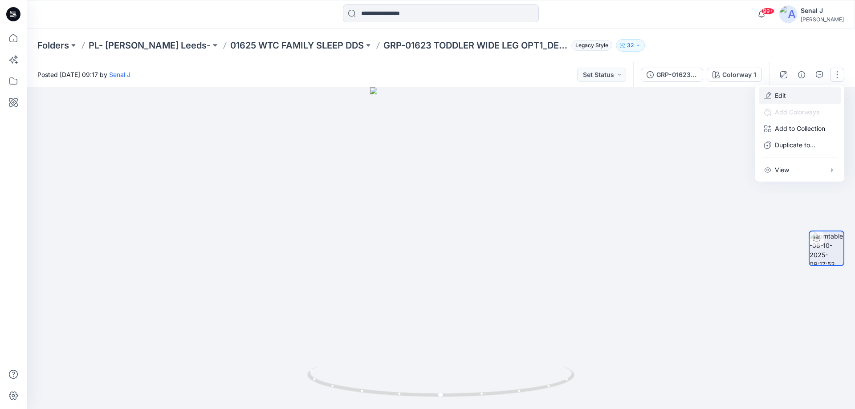
click at [791, 98] on button "Edit" at bounding box center [800, 95] width 82 height 16
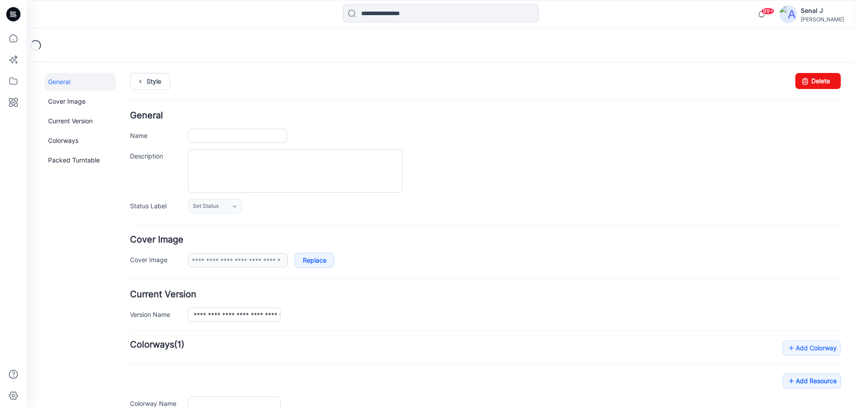
type input "**********"
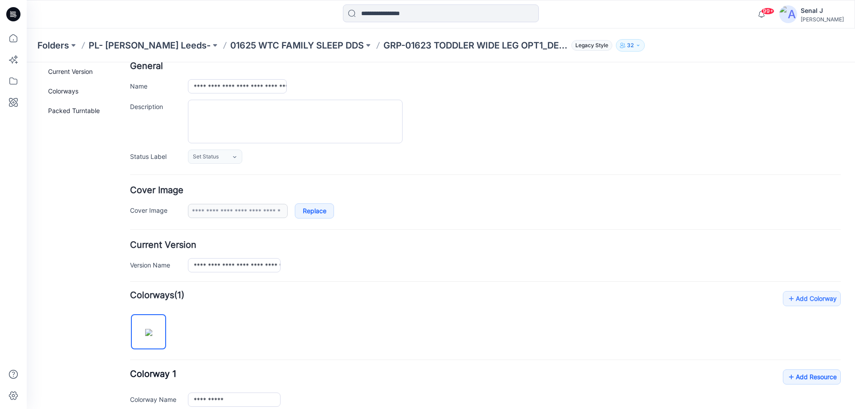
scroll to position [178, 0]
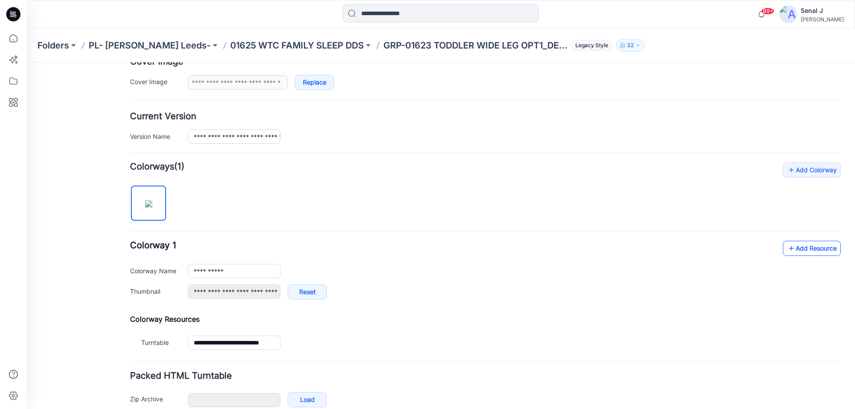
click at [814, 252] on link "Add Resource" at bounding box center [812, 248] width 58 height 15
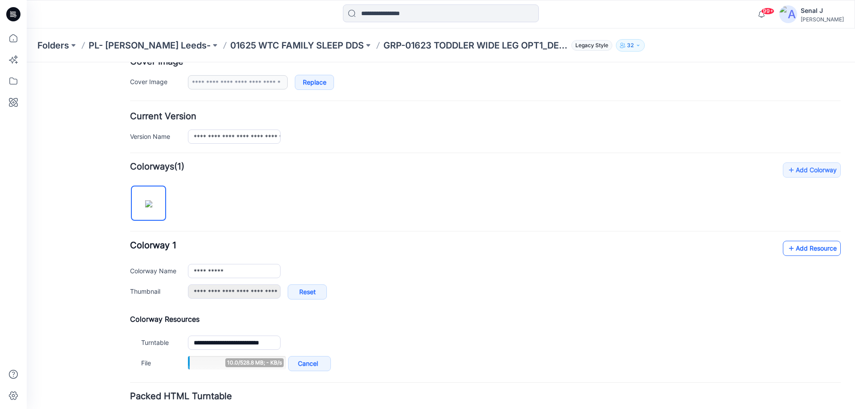
click at [793, 248] on link "Add Resource" at bounding box center [812, 248] width 58 height 15
click at [795, 247] on link "Add Resource" at bounding box center [812, 248] width 58 height 15
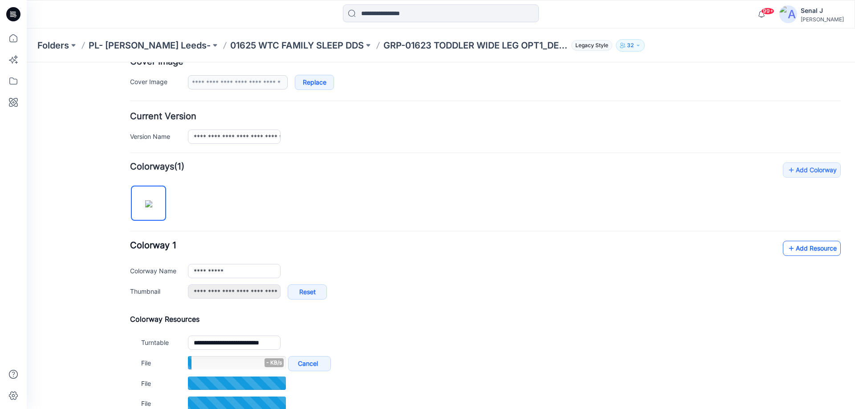
click at [810, 248] on link "Add Resource" at bounding box center [812, 248] width 58 height 15
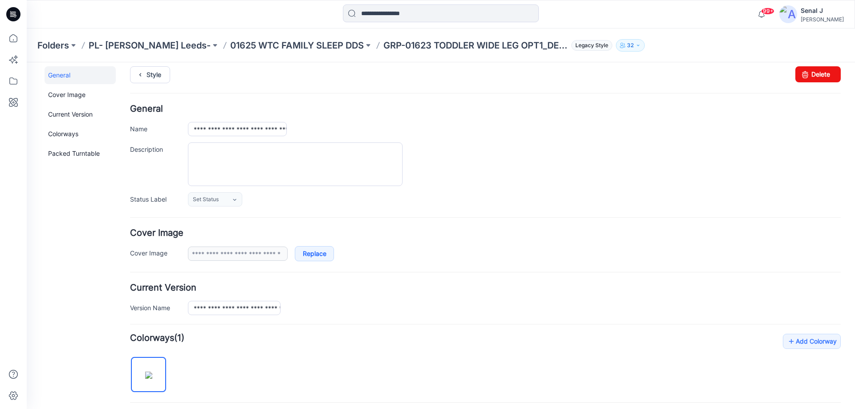
scroll to position [0, 0]
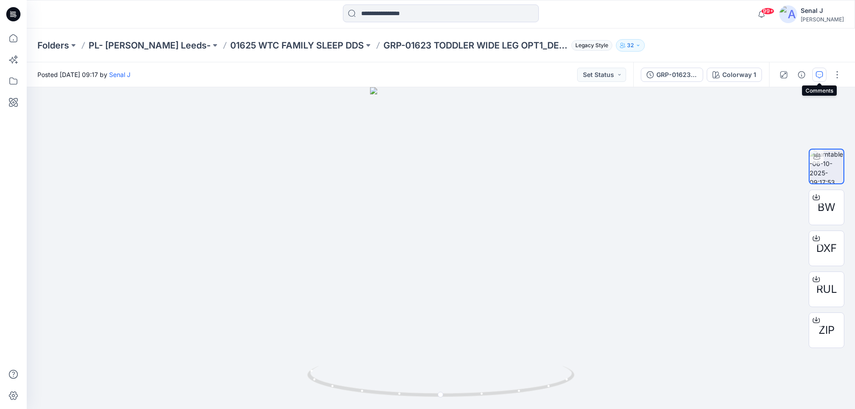
click at [817, 73] on icon "button" at bounding box center [819, 74] width 7 height 7
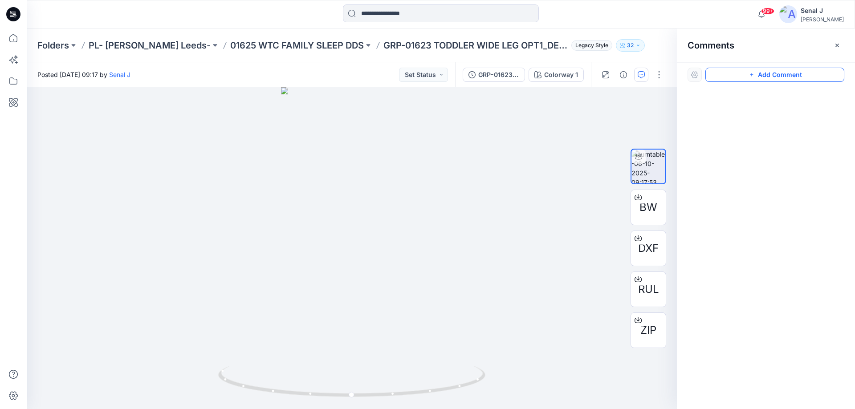
click at [768, 77] on button "Add Comment" at bounding box center [774, 75] width 139 height 14
click at [424, 169] on div "1" at bounding box center [352, 248] width 650 height 322
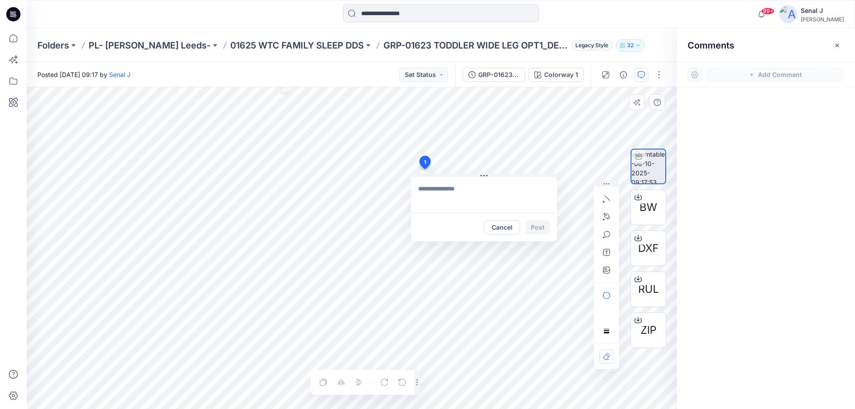
type textarea "**********"
click at [540, 228] on button "Post" at bounding box center [537, 227] width 24 height 14
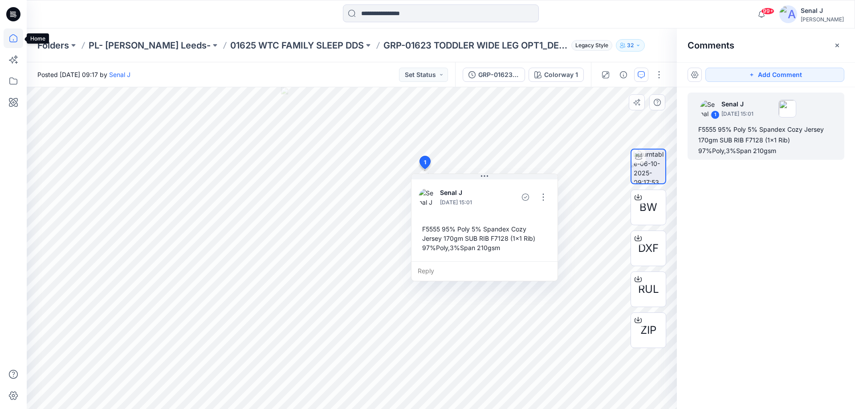
click at [11, 39] on icon at bounding box center [14, 38] width 20 height 20
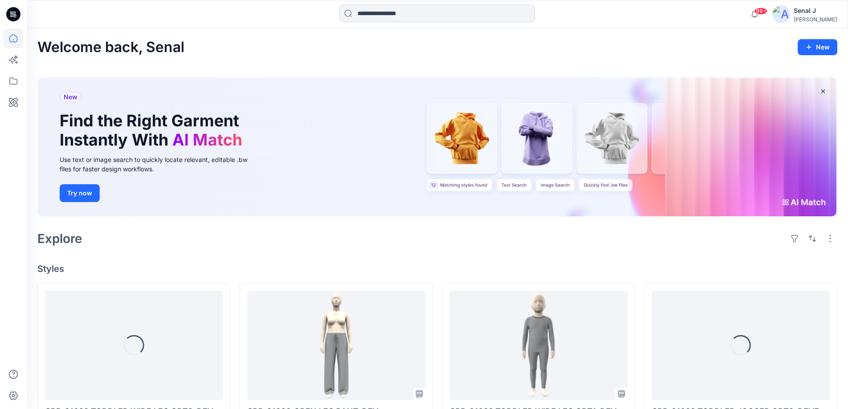
scroll to position [178, 0]
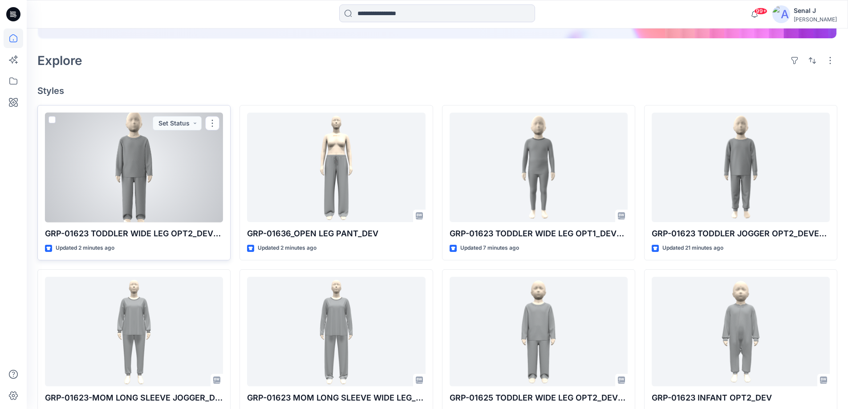
click at [154, 167] on div at bounding box center [134, 168] width 178 height 110
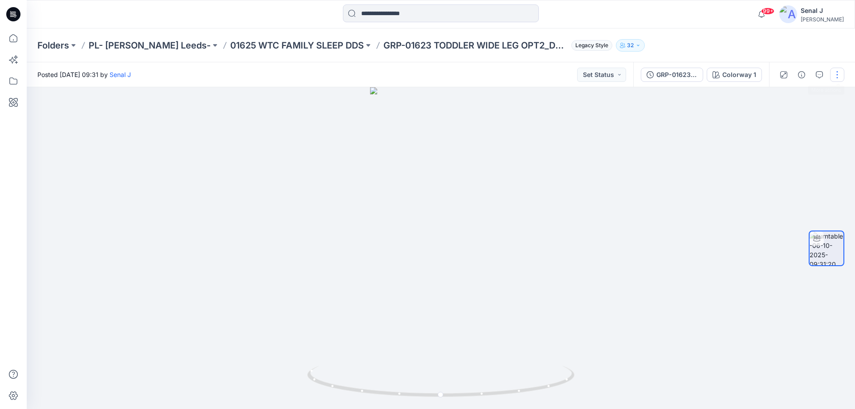
click at [836, 76] on button "button" at bounding box center [837, 75] width 14 height 14
click at [788, 95] on button "Edit" at bounding box center [800, 95] width 82 height 16
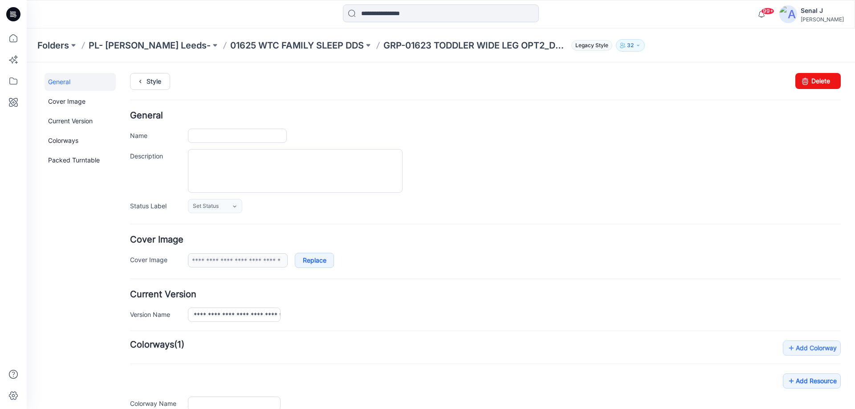
type input "**********"
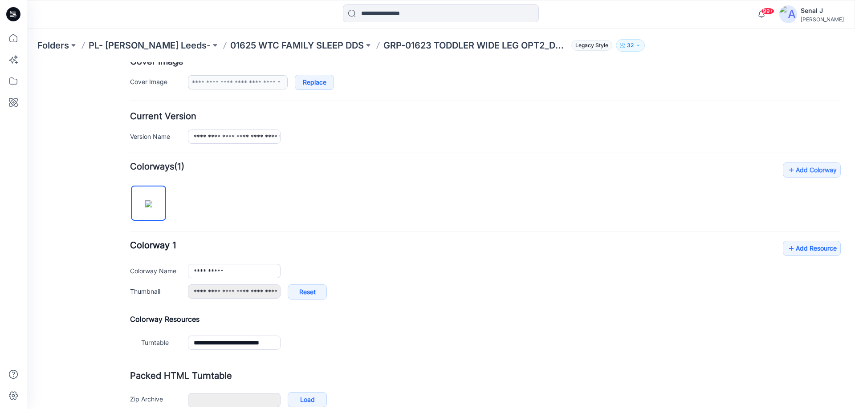
scroll to position [224, 0]
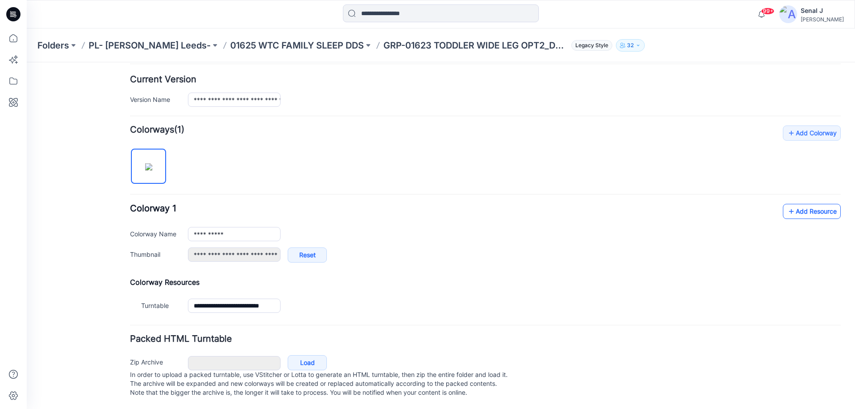
click at [801, 204] on link "Add Resource" at bounding box center [812, 211] width 58 height 15
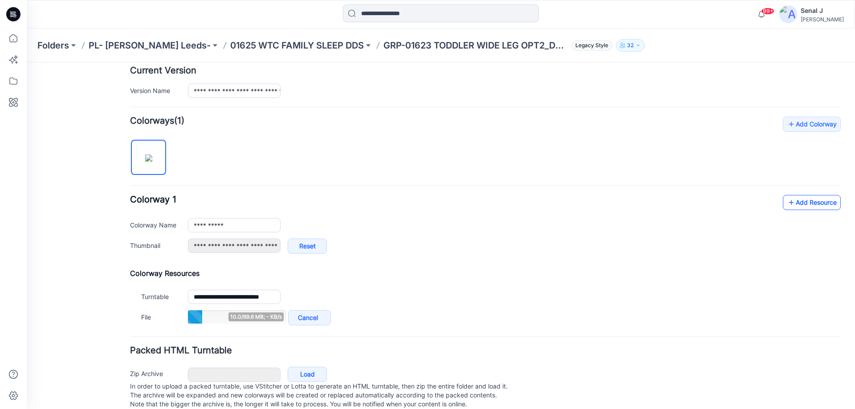
click at [794, 207] on link "Add Resource" at bounding box center [812, 202] width 58 height 15
click at [797, 202] on link "Add Resource" at bounding box center [812, 202] width 58 height 15
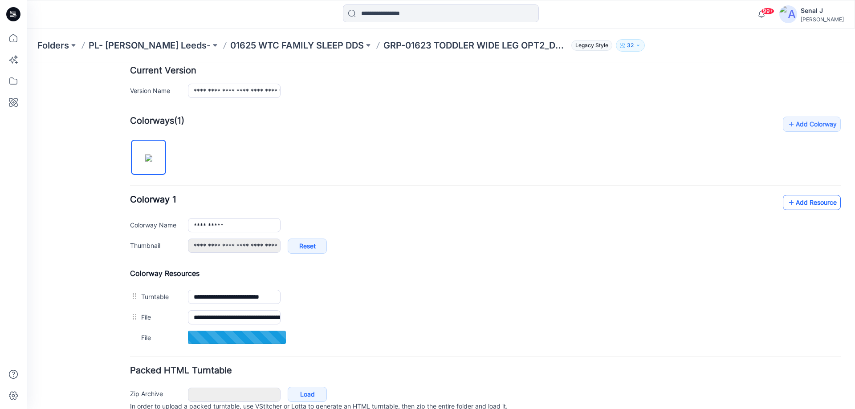
click at [792, 200] on link "Add Resource" at bounding box center [812, 202] width 58 height 15
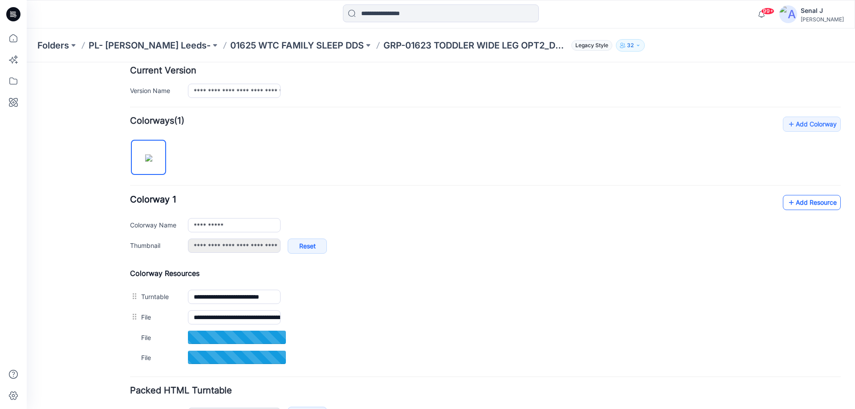
click at [804, 199] on link "Add Resource" at bounding box center [812, 202] width 58 height 15
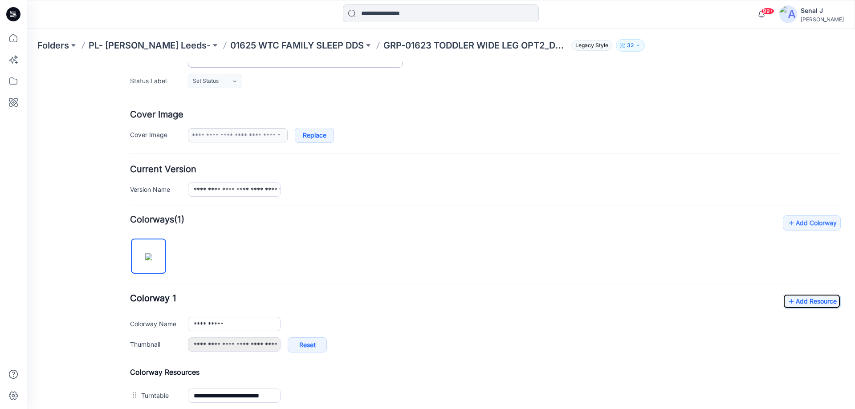
scroll to position [0, 0]
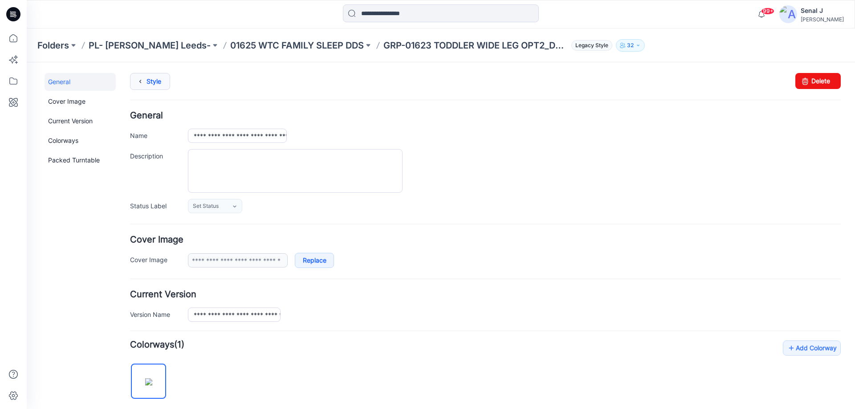
click at [145, 73] on icon at bounding box center [140, 81] width 12 height 16
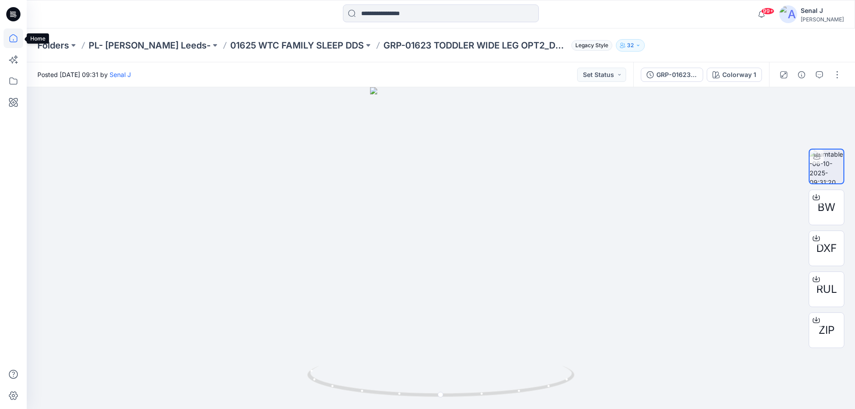
click at [16, 39] on icon at bounding box center [14, 38] width 20 height 20
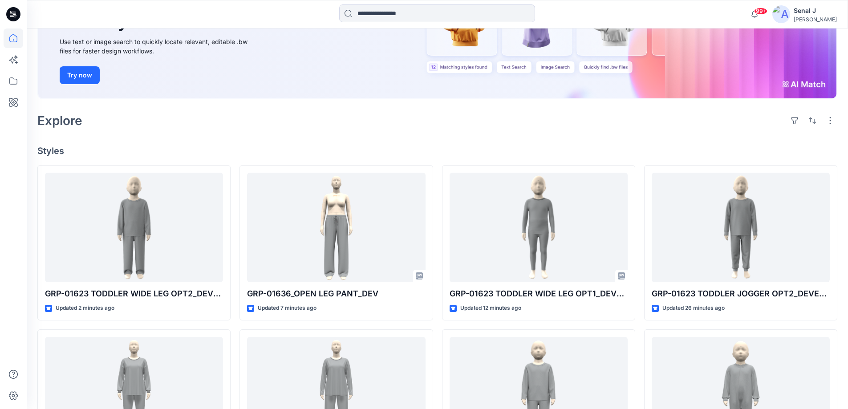
scroll to position [119, 0]
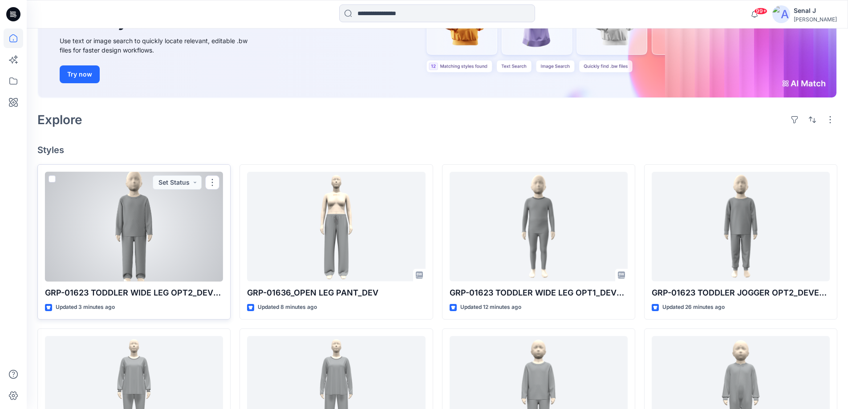
click at [143, 240] on div at bounding box center [134, 227] width 178 height 110
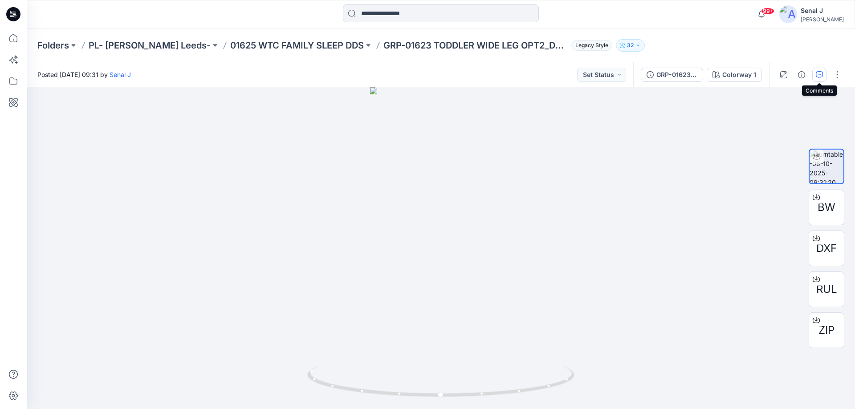
click at [819, 73] on icon "button" at bounding box center [819, 74] width 7 height 7
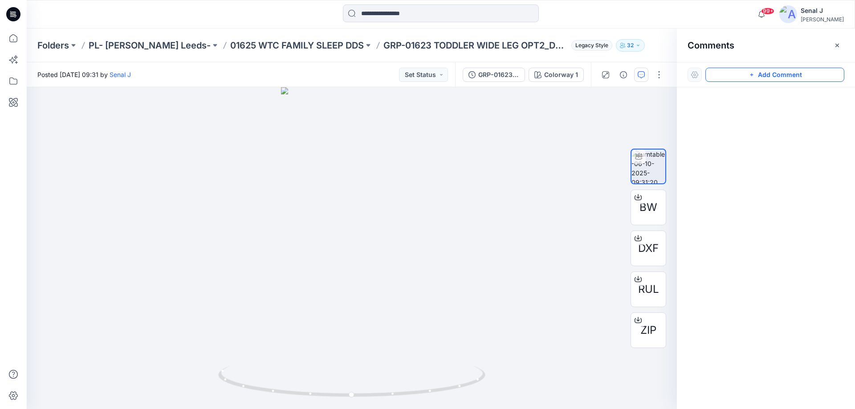
click at [736, 74] on button "Add Comment" at bounding box center [774, 75] width 139 height 14
click at [415, 154] on div "1" at bounding box center [352, 248] width 650 height 322
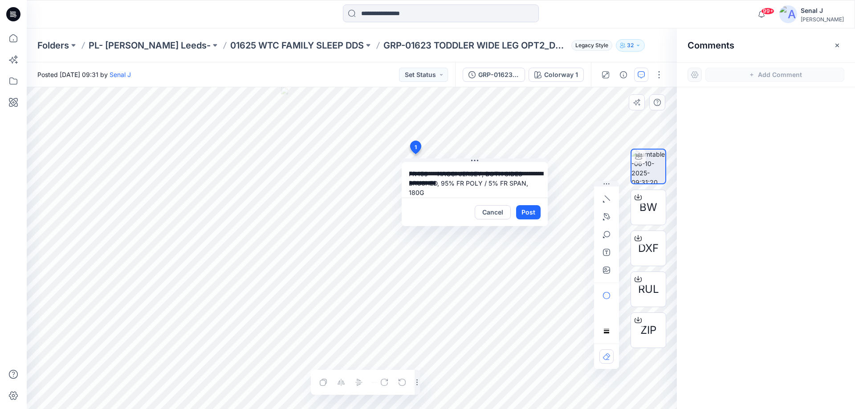
click at [408, 174] on textarea "**********" at bounding box center [475, 180] width 146 height 36
type textarea "**********"
click at [532, 212] on button "Post" at bounding box center [528, 212] width 24 height 14
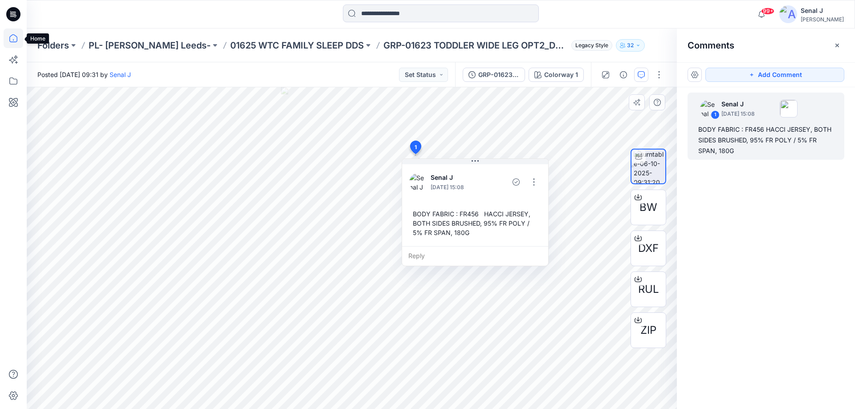
click at [12, 41] on icon at bounding box center [14, 38] width 20 height 20
